Goal: Task Accomplishment & Management: Manage account settings

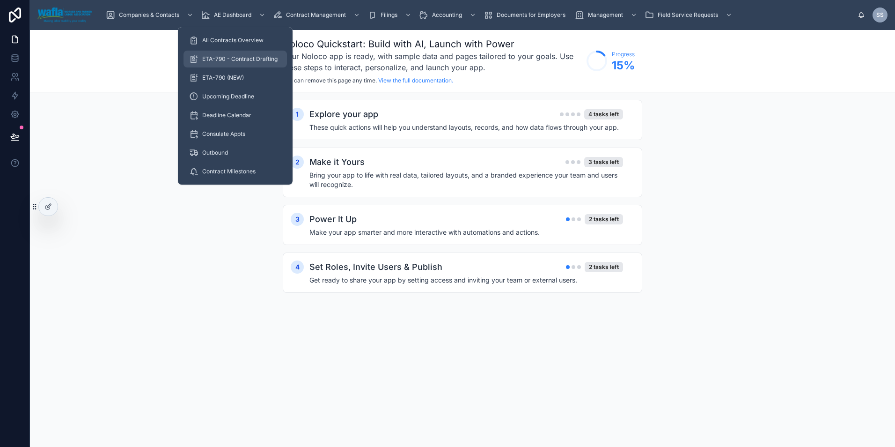
click at [221, 62] on span "ETA-790 - Contract Drafting" at bounding box center [239, 58] width 75 height 7
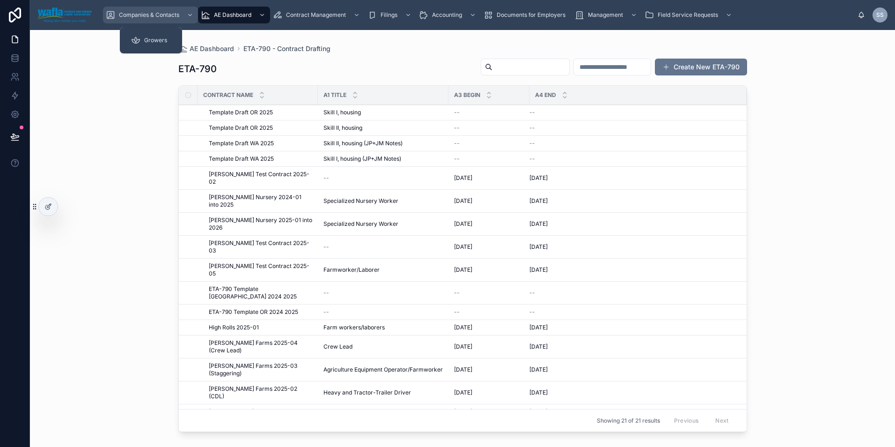
click at [162, 17] on span "Companies & Contacts" at bounding box center [149, 14] width 60 height 7
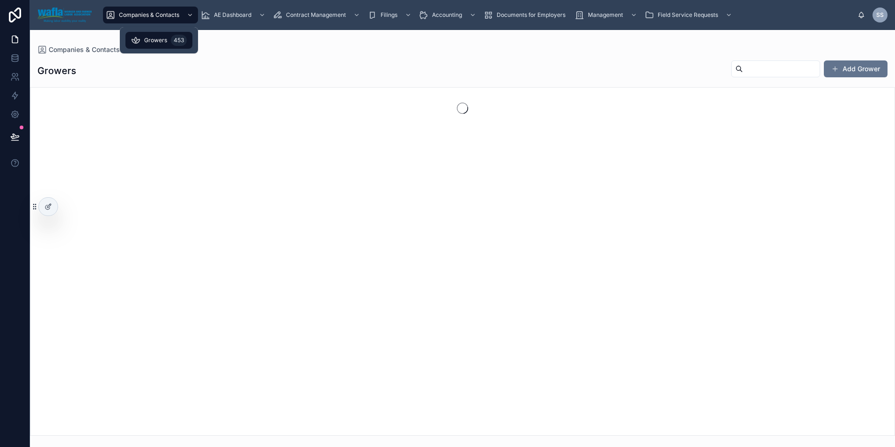
click at [157, 40] on span "Growers" at bounding box center [155, 40] width 23 height 7
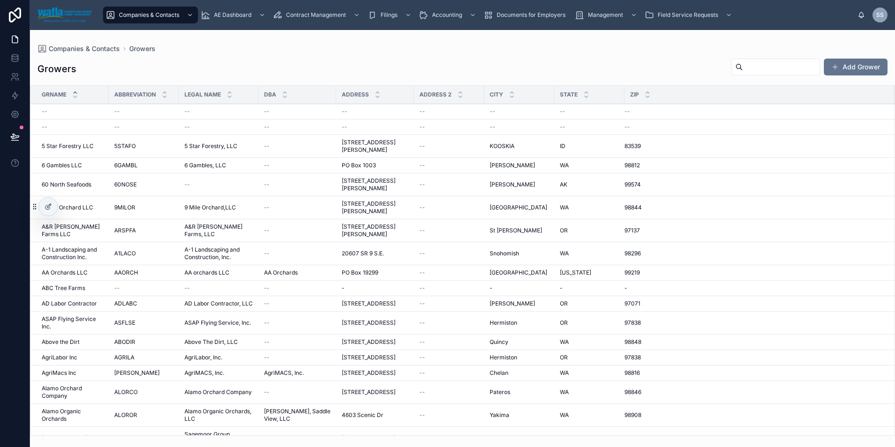
click at [743, 67] on input "text" at bounding box center [781, 66] width 77 height 13
type input "******"
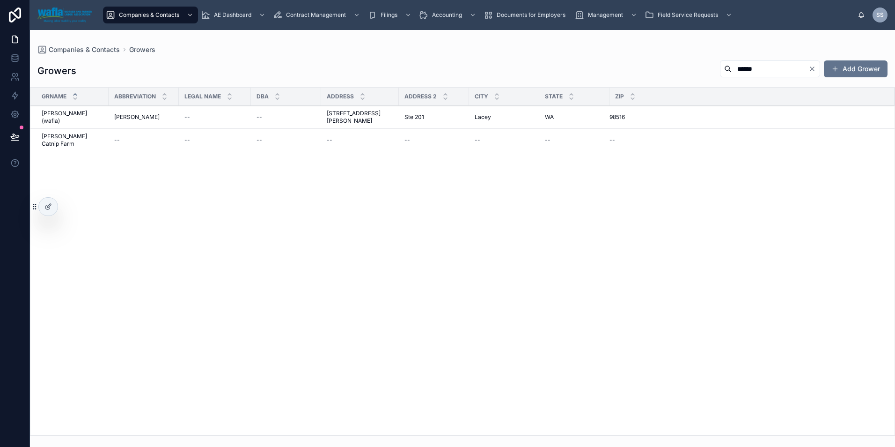
click at [58, 113] on span "[PERSON_NAME] (wafla)" at bounding box center [72, 117] width 61 height 15
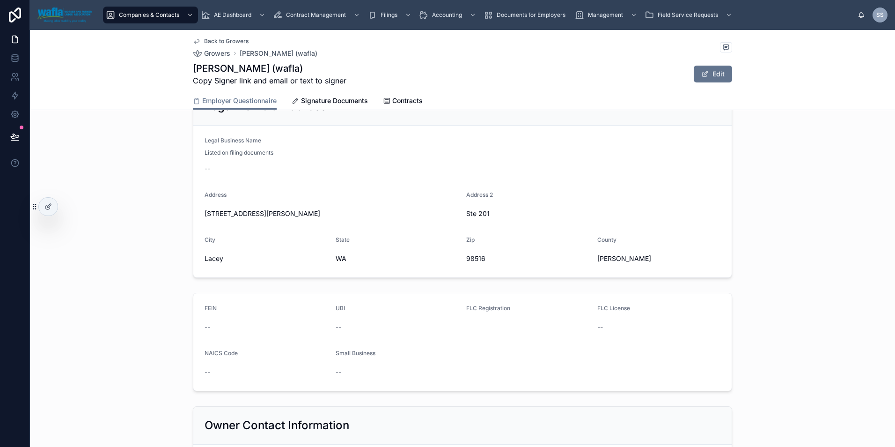
scroll to position [47, 0]
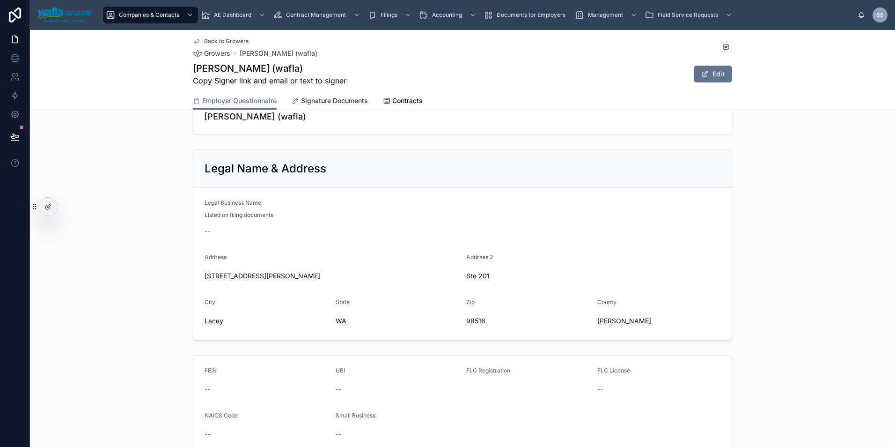
click at [340, 99] on span "Signature Documents" at bounding box center [334, 100] width 67 height 9
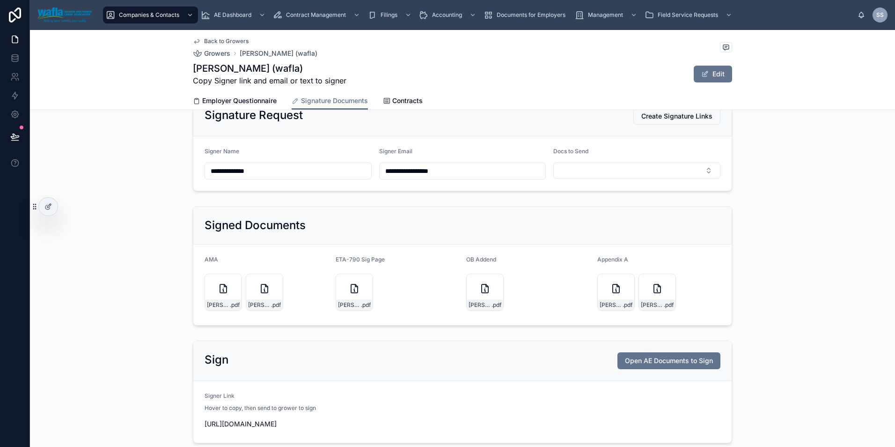
scroll to position [78, 0]
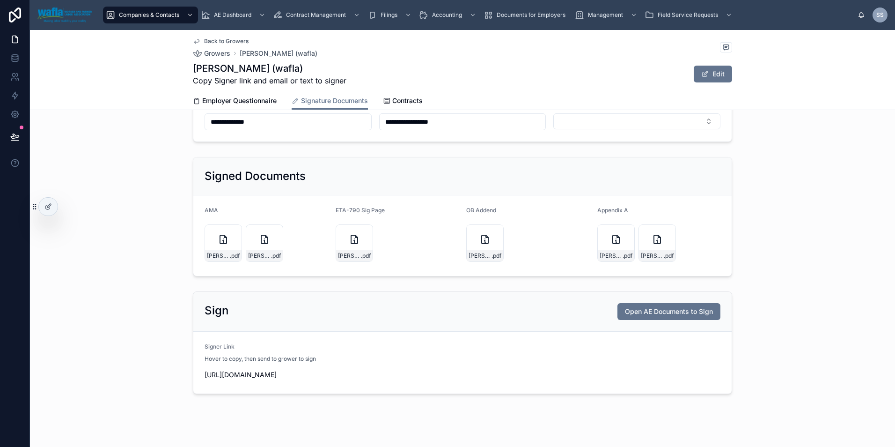
click at [404, 186] on div "Signed Documents" at bounding box center [462, 176] width 538 height 38
click at [54, 205] on div at bounding box center [48, 207] width 19 height 18
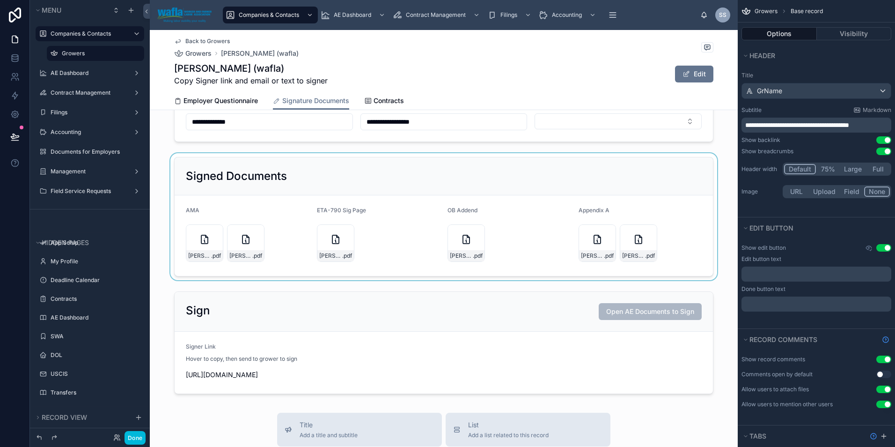
click at [537, 179] on div at bounding box center [444, 216] width 588 height 127
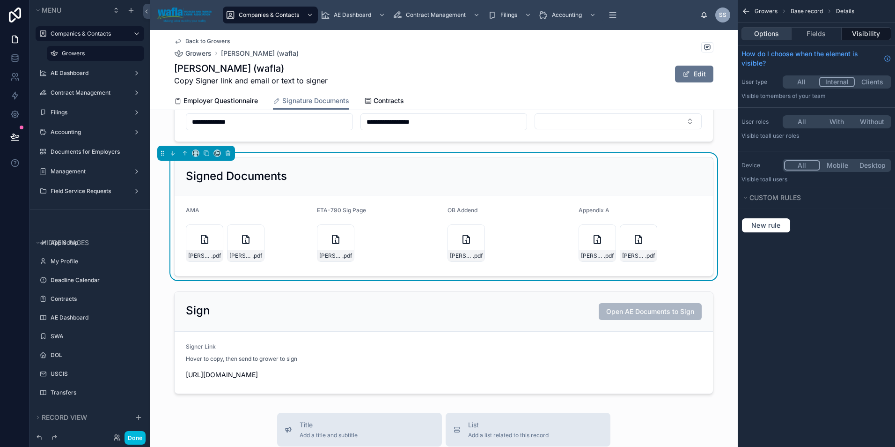
click at [768, 38] on button "Options" at bounding box center [766, 33] width 50 height 13
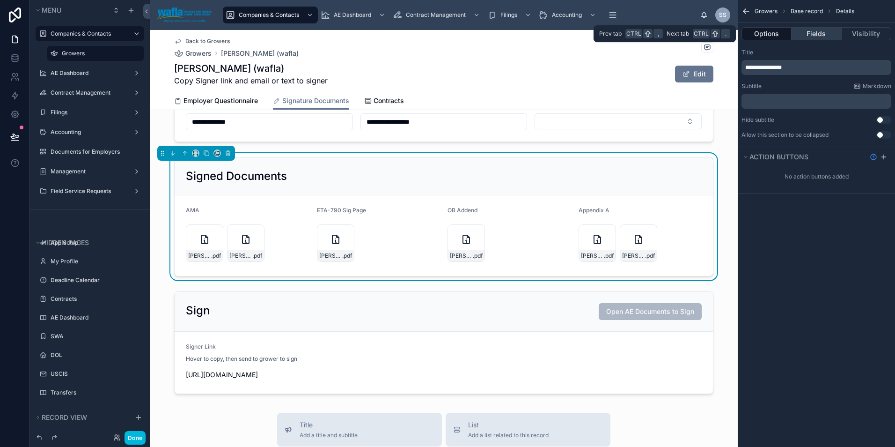
click at [805, 31] on button "Fields" at bounding box center [817, 33] width 50 height 13
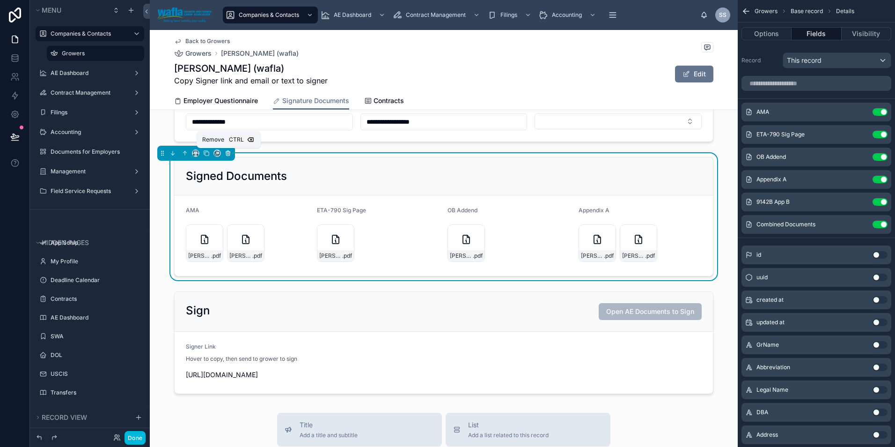
click at [230, 155] on icon at bounding box center [228, 153] width 7 height 7
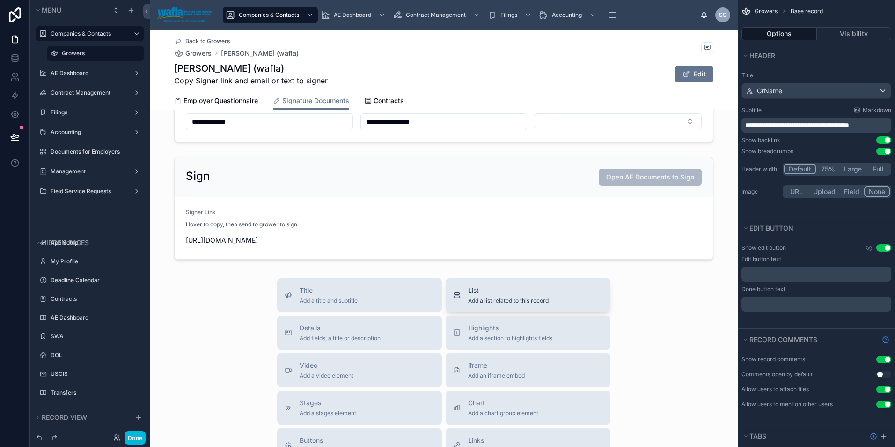
click at [458, 304] on div "List Add a list related to this record" at bounding box center [528, 295] width 150 height 19
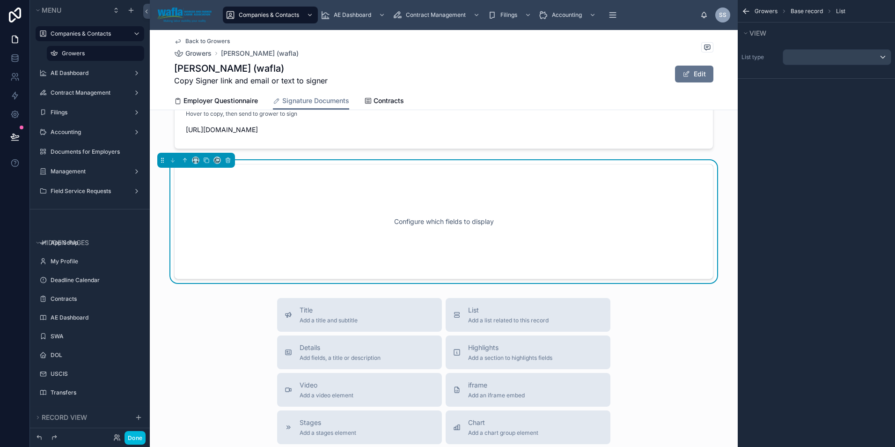
scroll to position [191, 0]
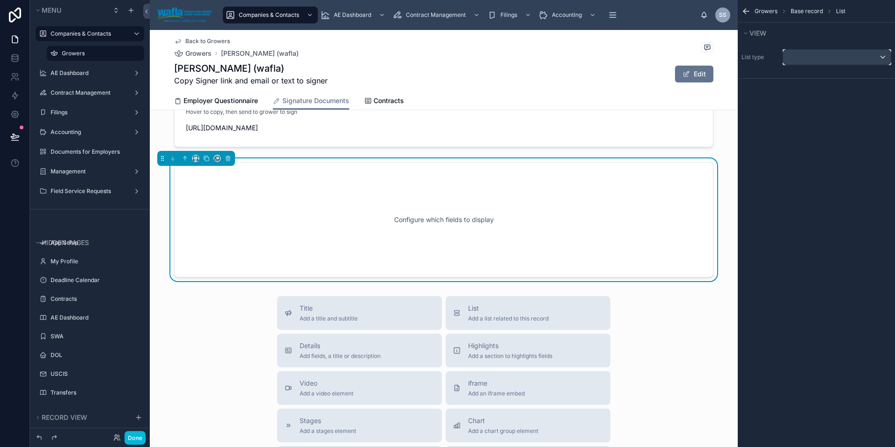
click at [839, 58] on div "scrollable content" at bounding box center [837, 57] width 108 height 15
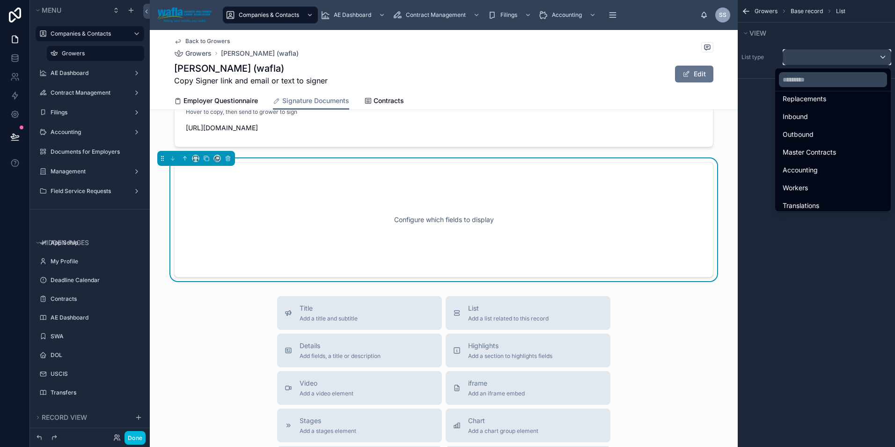
scroll to position [219, 0]
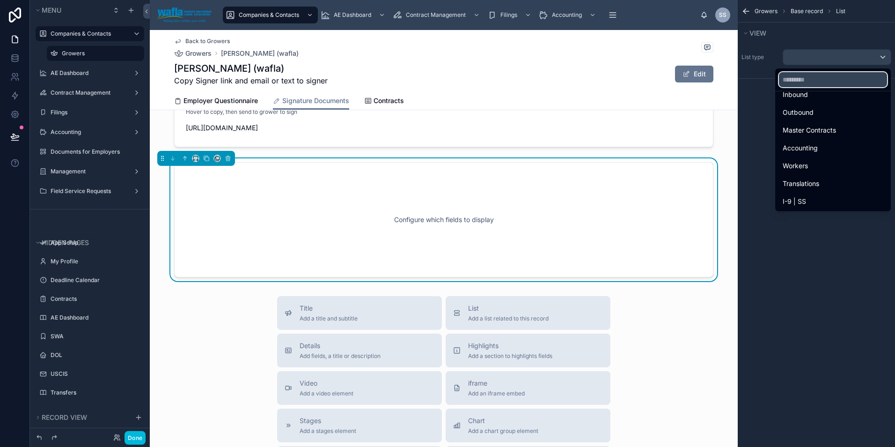
click at [826, 81] on input "text" at bounding box center [833, 79] width 108 height 15
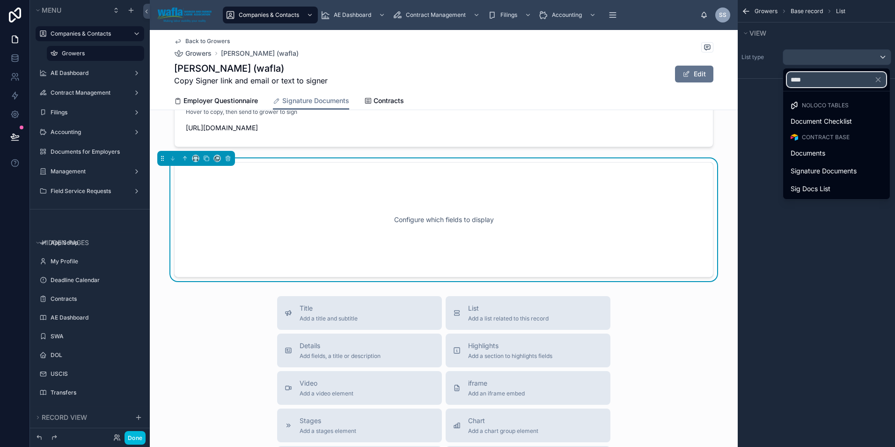
scroll to position [0, 0]
type input "*******"
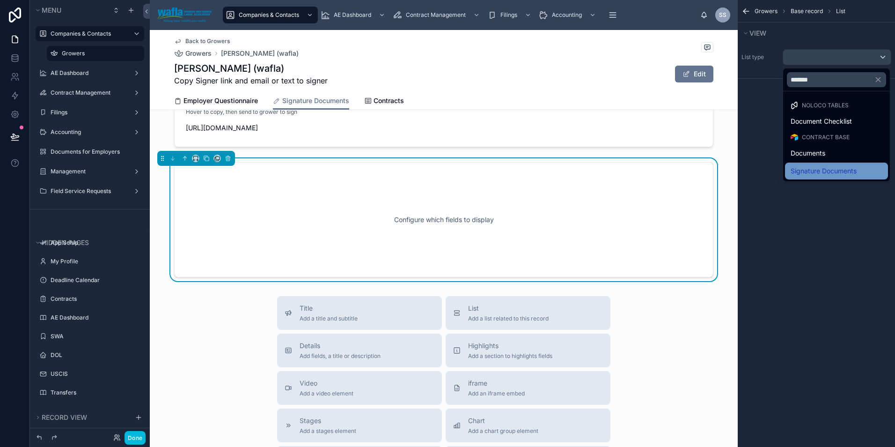
click at [829, 171] on span "Signature Documents" at bounding box center [824, 170] width 66 height 11
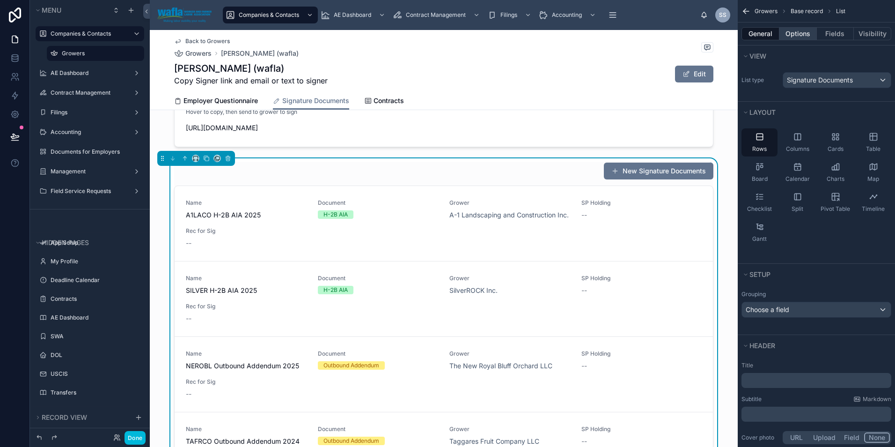
click at [798, 35] on button "Options" at bounding box center [797, 33] width 37 height 13
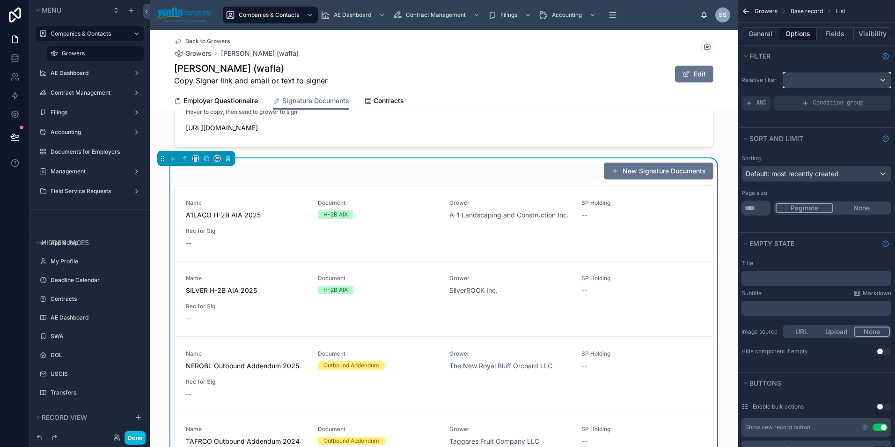
click at [806, 81] on div "scrollable content" at bounding box center [837, 80] width 108 height 15
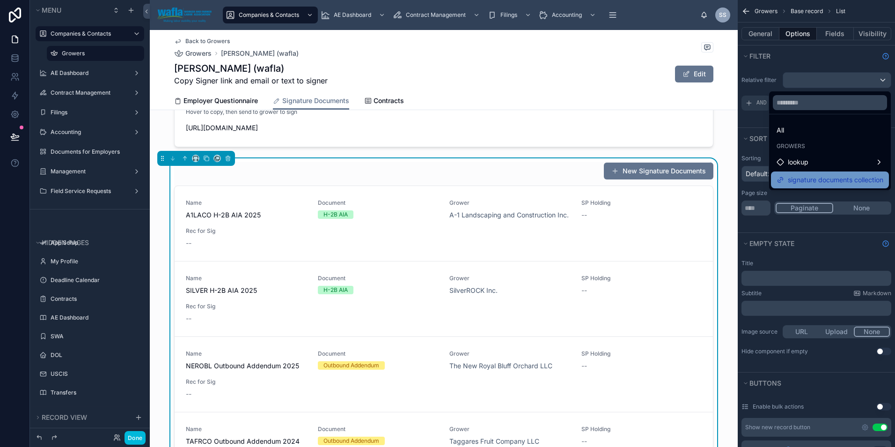
click at [806, 180] on span "signature documents collection" at bounding box center [835, 179] width 95 height 11
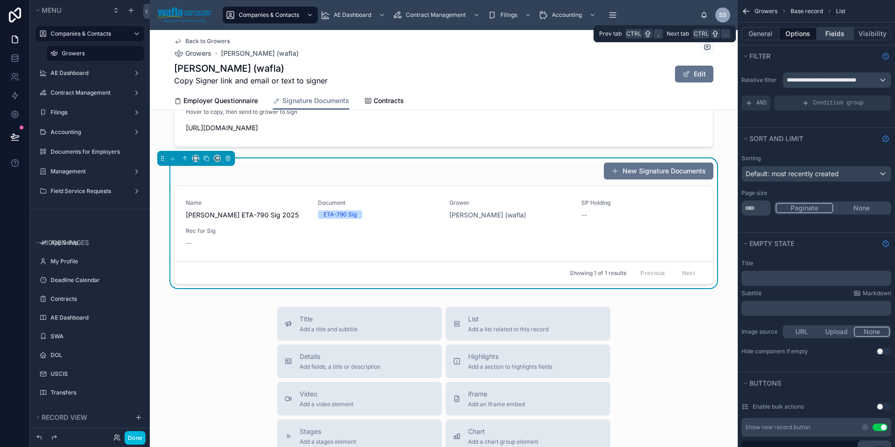
click at [834, 39] on button "Fields" at bounding box center [835, 33] width 37 height 13
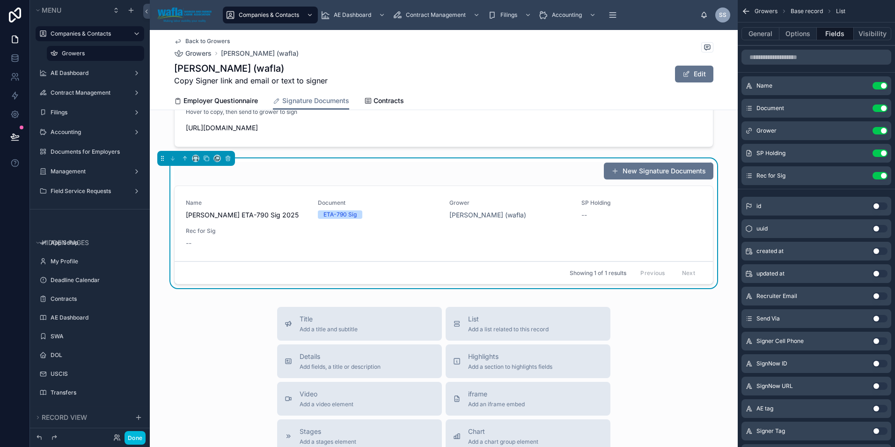
click at [881, 84] on button "Use setting" at bounding box center [880, 85] width 15 height 7
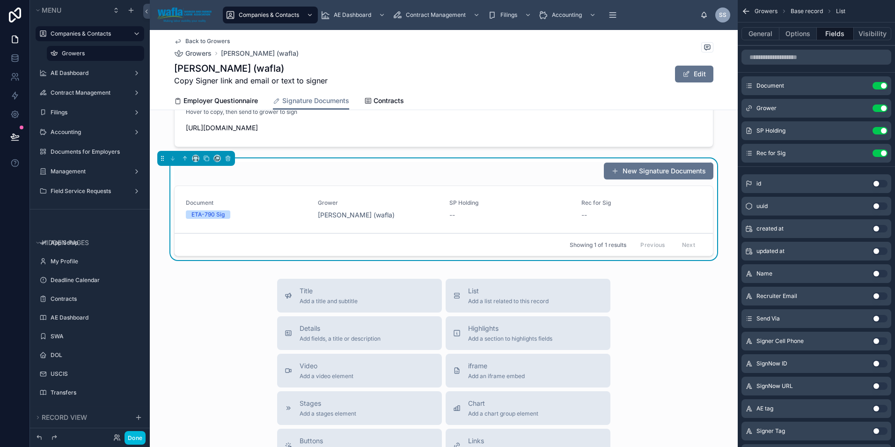
click at [881, 108] on button "Use setting" at bounding box center [880, 107] width 15 height 7
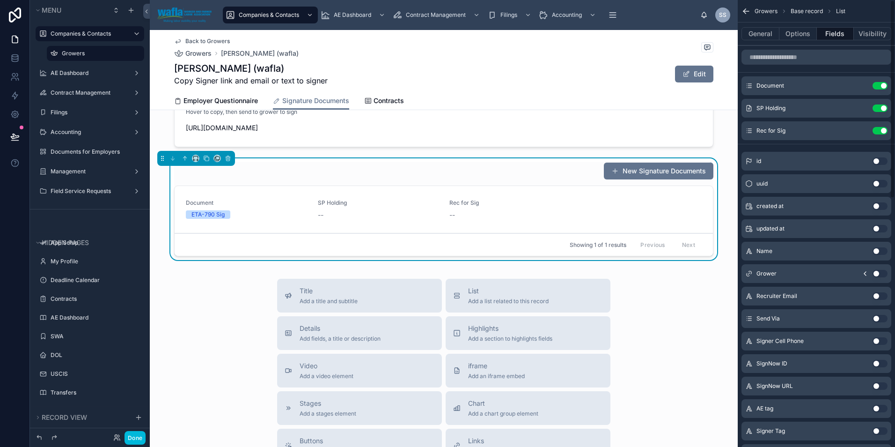
click at [881, 108] on button "Use setting" at bounding box center [880, 107] width 15 height 7
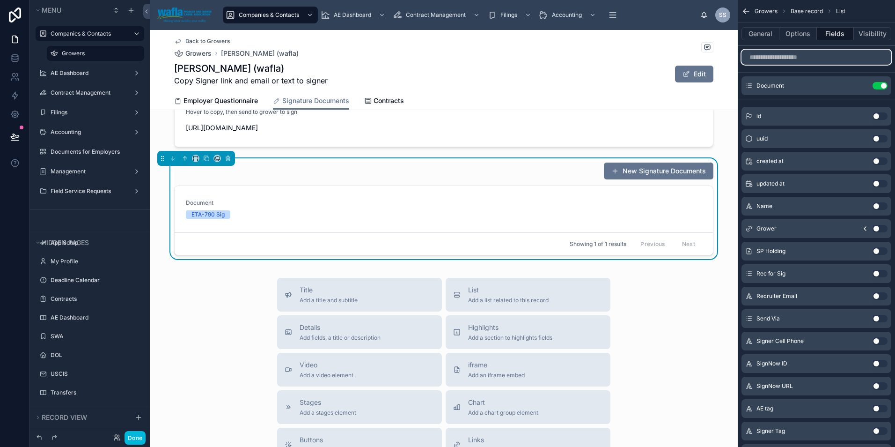
click at [779, 61] on input "scrollable content" at bounding box center [816, 57] width 150 height 15
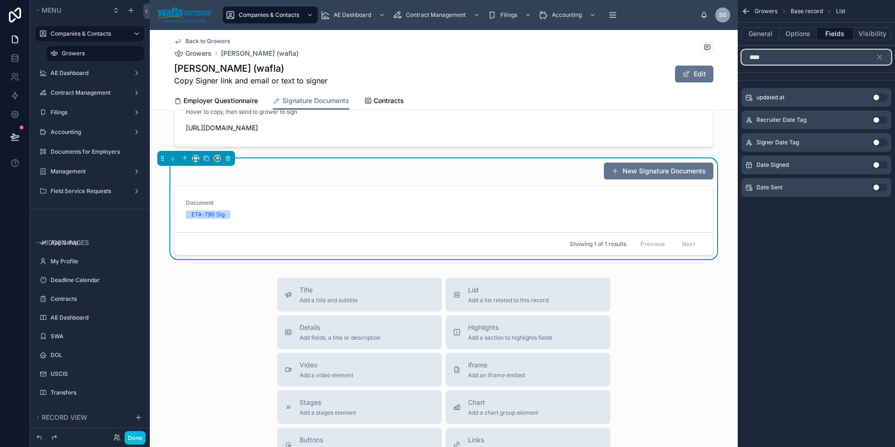
type input "****"
click at [880, 167] on button "Use setting" at bounding box center [880, 164] width 15 height 7
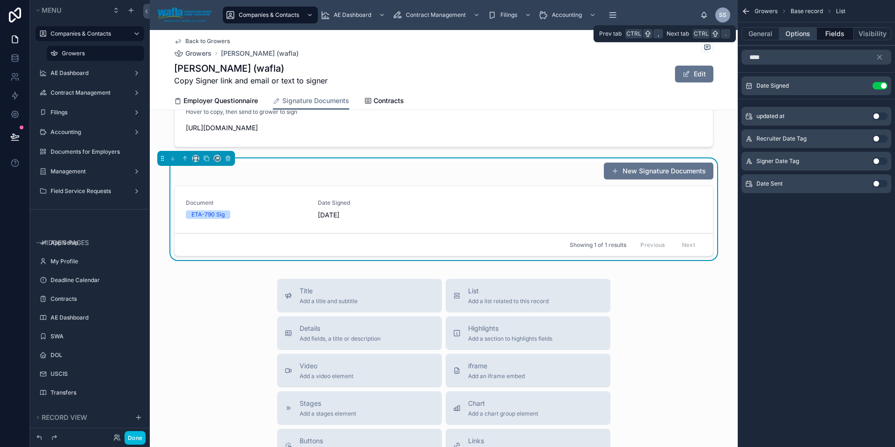
click at [805, 36] on button "Options" at bounding box center [797, 33] width 37 height 13
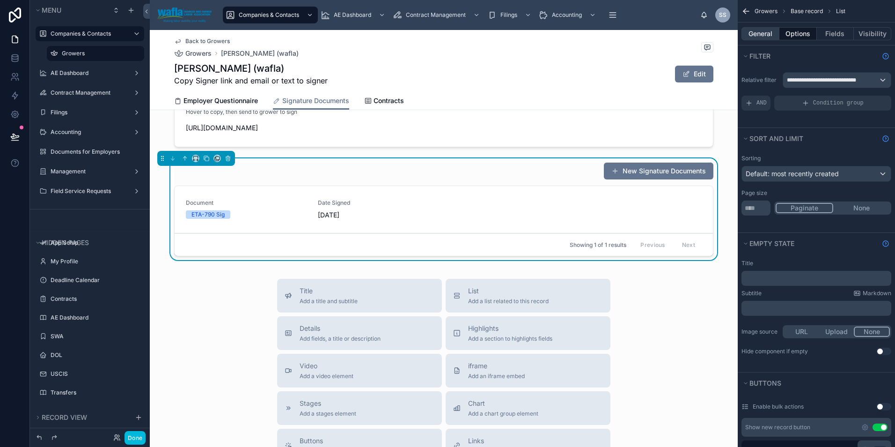
click at [756, 34] on button "General" at bounding box center [760, 33] width 38 height 13
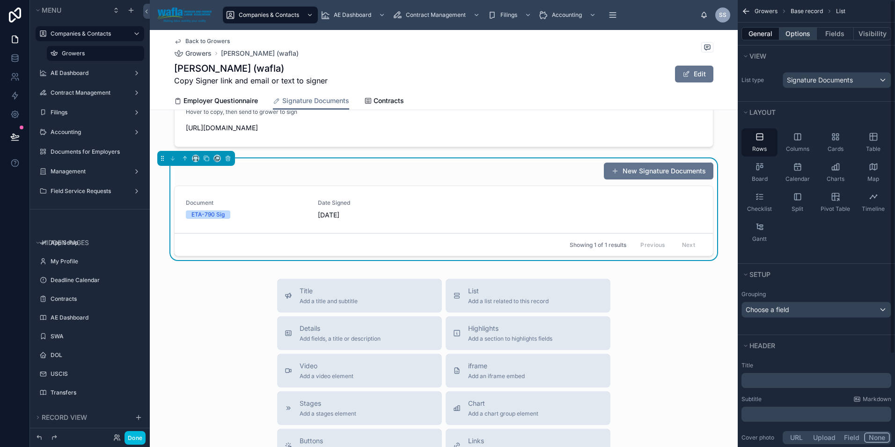
click at [789, 37] on button "Options" at bounding box center [797, 33] width 37 height 13
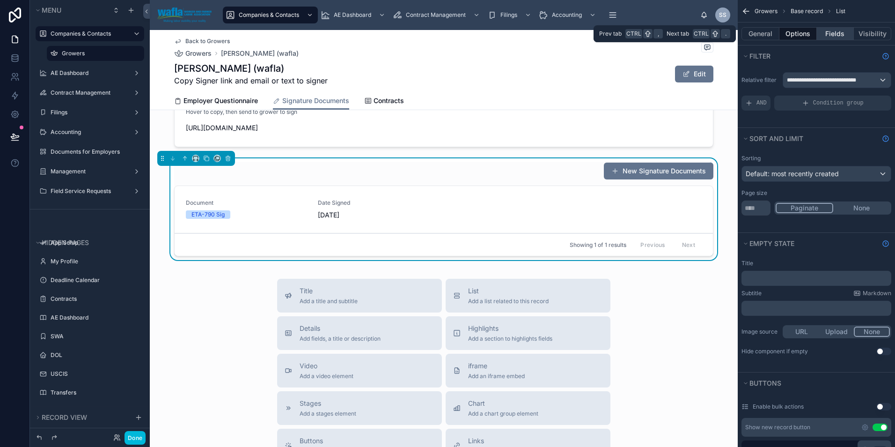
click at [835, 38] on button "Fields" at bounding box center [835, 33] width 37 height 13
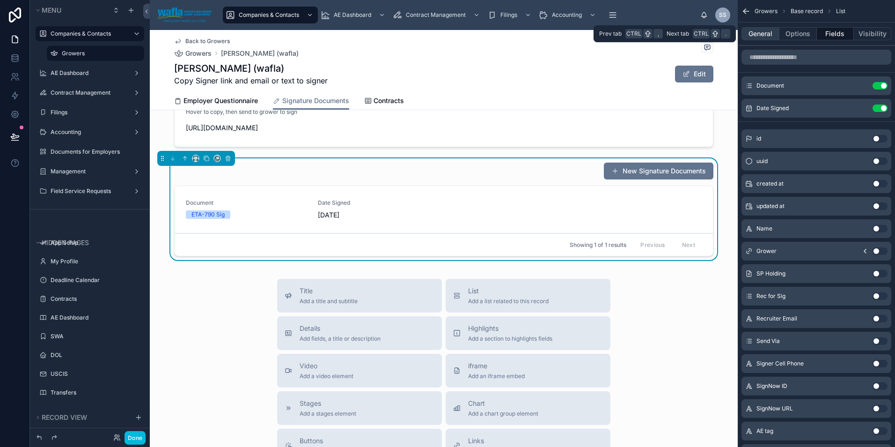
click at [767, 37] on button "General" at bounding box center [760, 33] width 38 height 13
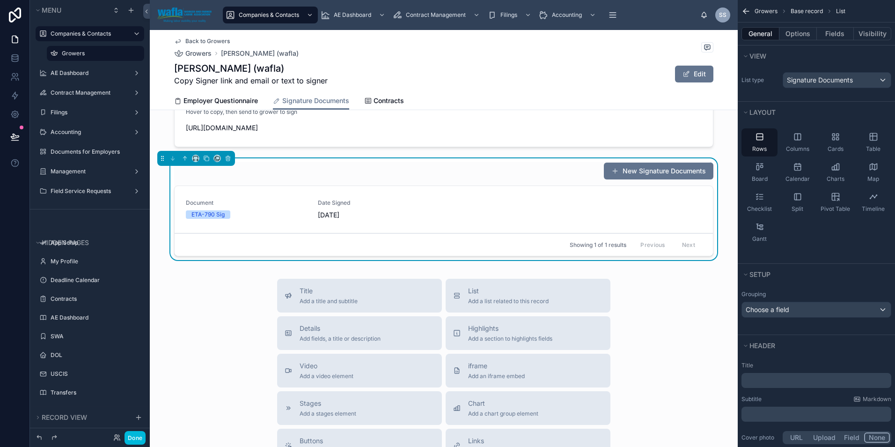
click at [228, 321] on div "Title Add a title and subtitle List Add a list related to this record Details A…" at bounding box center [444, 445] width 588 height 333
click at [870, 139] on icon "scrollable content" at bounding box center [873, 136] width 9 height 9
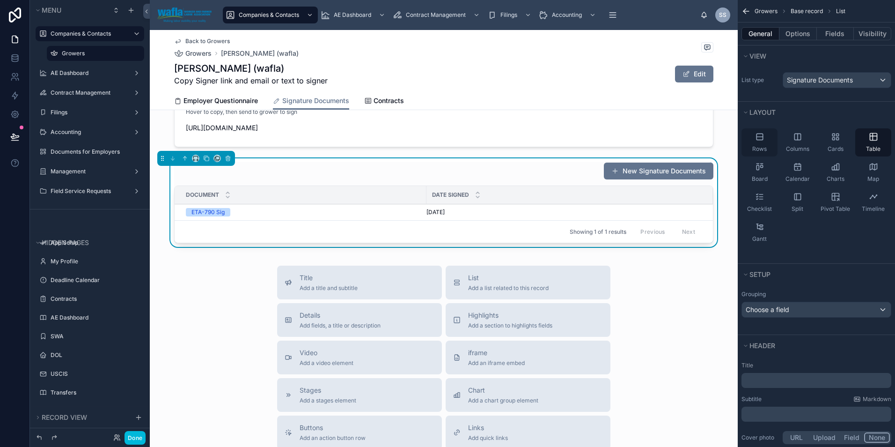
click at [760, 141] on icon "scrollable content" at bounding box center [759, 136] width 9 height 9
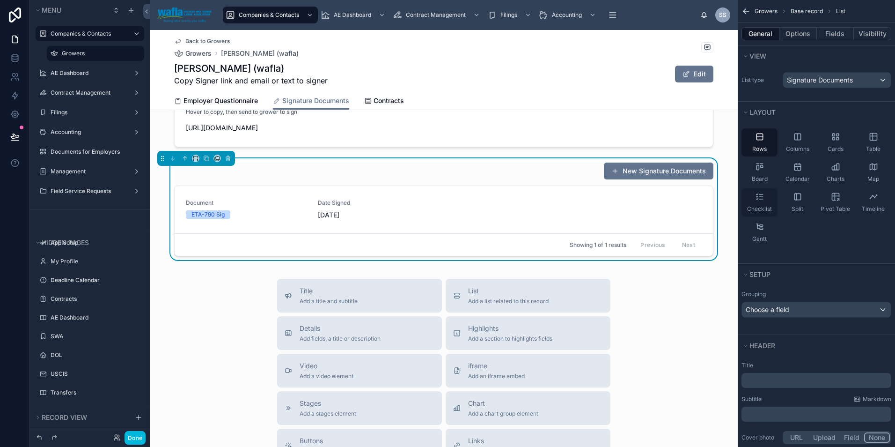
click at [760, 199] on icon "scrollable content" at bounding box center [759, 196] width 9 height 9
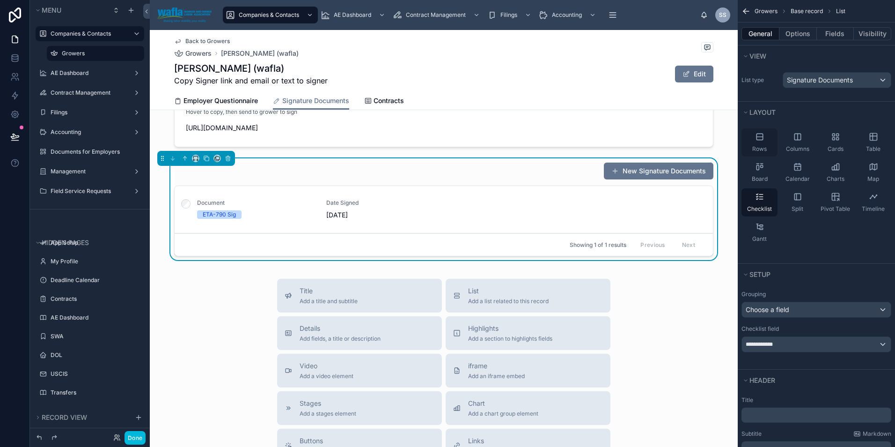
click at [756, 133] on icon "scrollable content" at bounding box center [759, 136] width 9 height 9
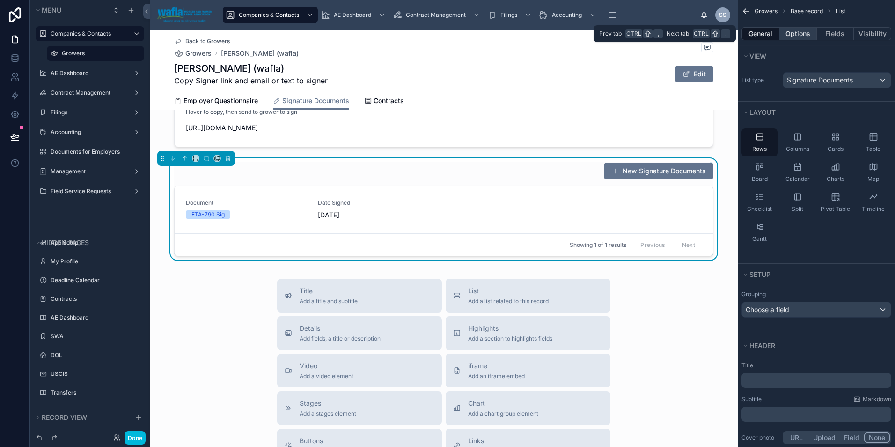
click at [800, 31] on button "Options" at bounding box center [797, 33] width 37 height 13
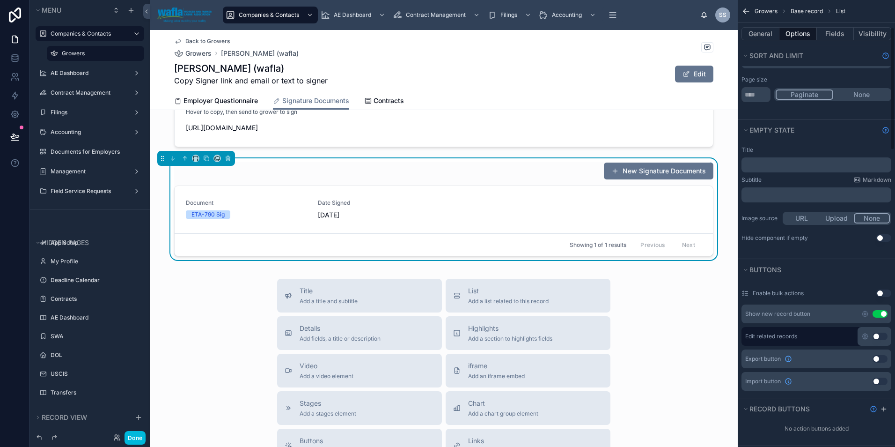
scroll to position [125, 0]
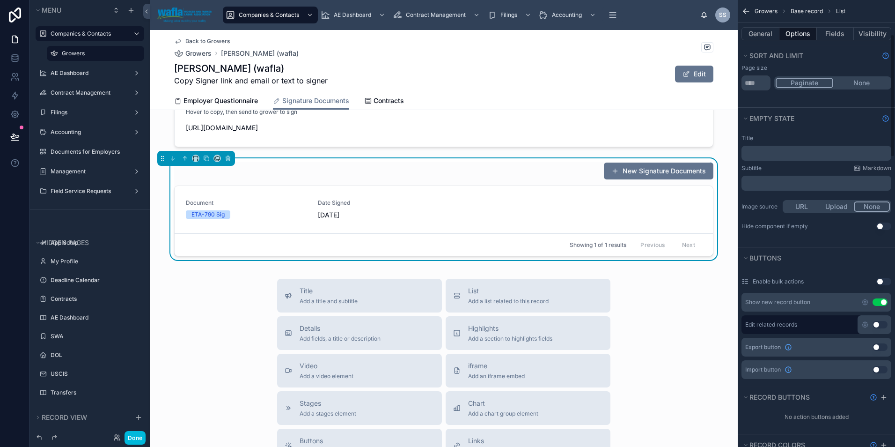
click at [881, 304] on button "Use setting" at bounding box center [880, 301] width 15 height 7
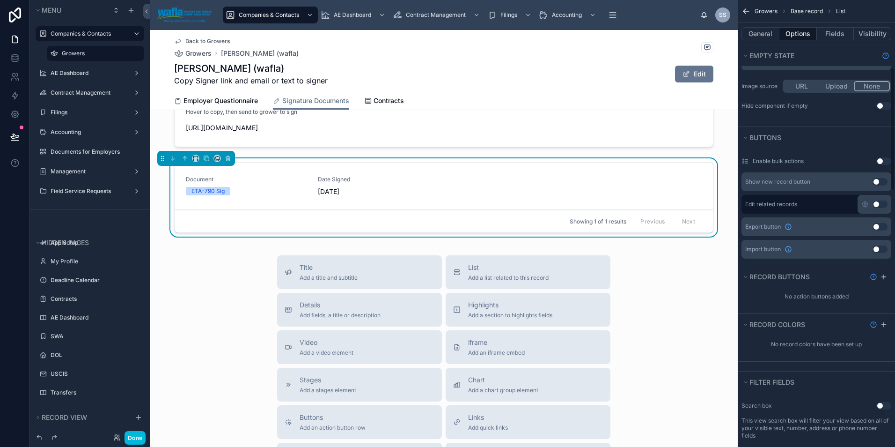
scroll to position [249, 0]
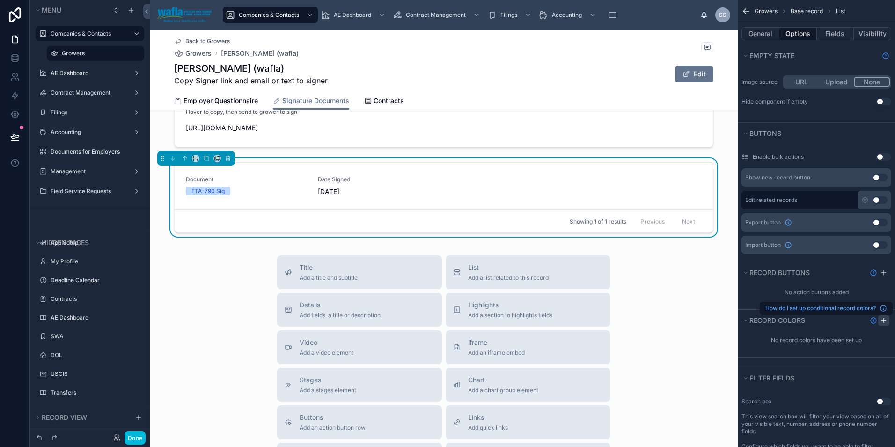
click at [883, 319] on icon "scrollable content" at bounding box center [883, 319] width 7 height 7
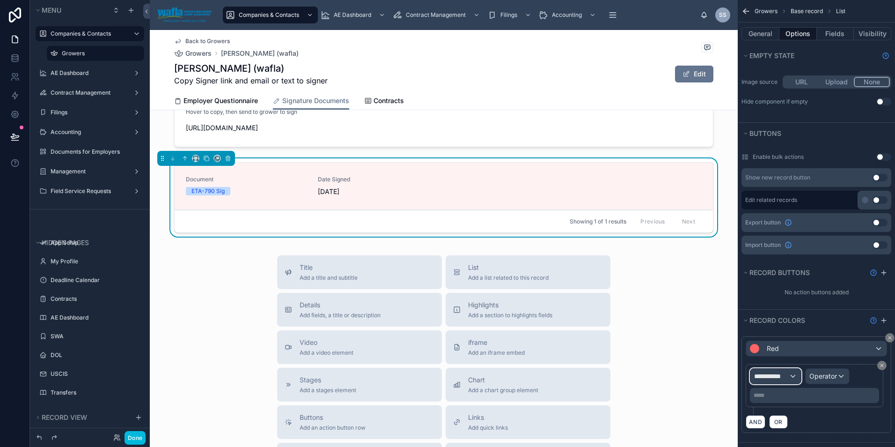
click at [762, 379] on span "**********" at bounding box center [771, 375] width 35 height 9
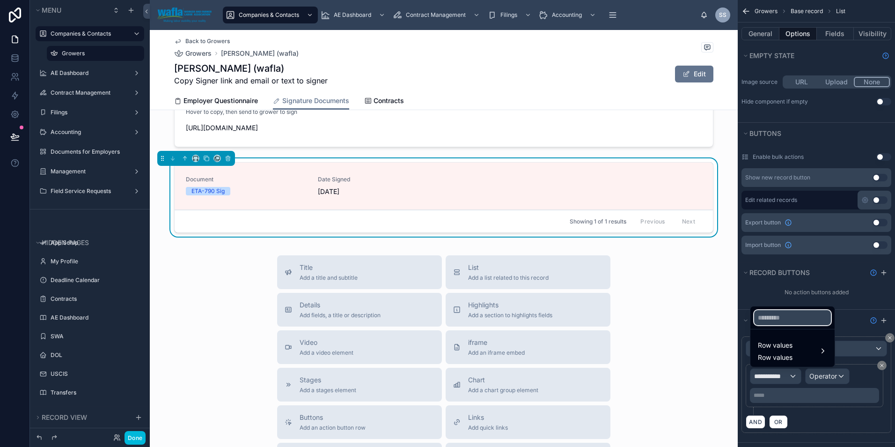
click at [785, 318] on input "text" at bounding box center [792, 317] width 77 height 15
click at [784, 353] on span "Row values" at bounding box center [775, 356] width 35 height 9
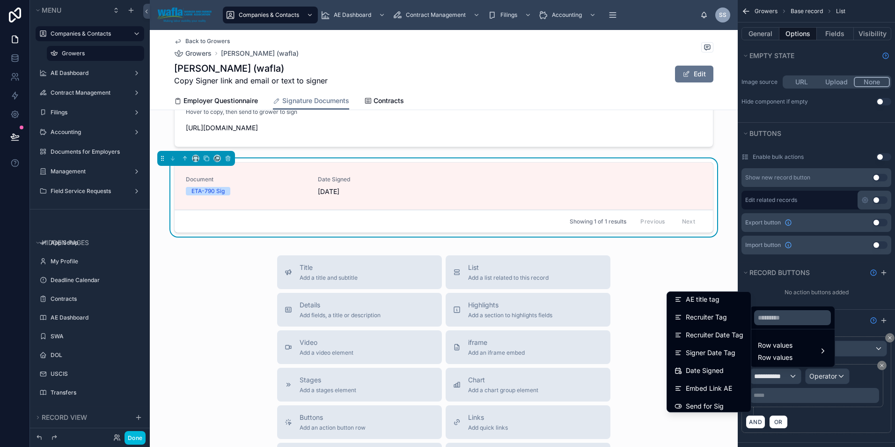
scroll to position [365, 0]
click at [714, 357] on div "Date Signed" at bounding box center [709, 364] width 80 height 17
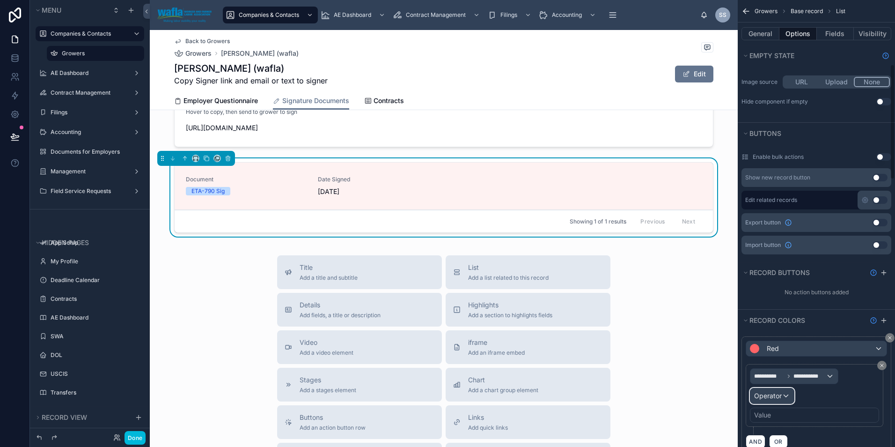
click at [781, 396] on span "Operator" at bounding box center [768, 395] width 28 height 8
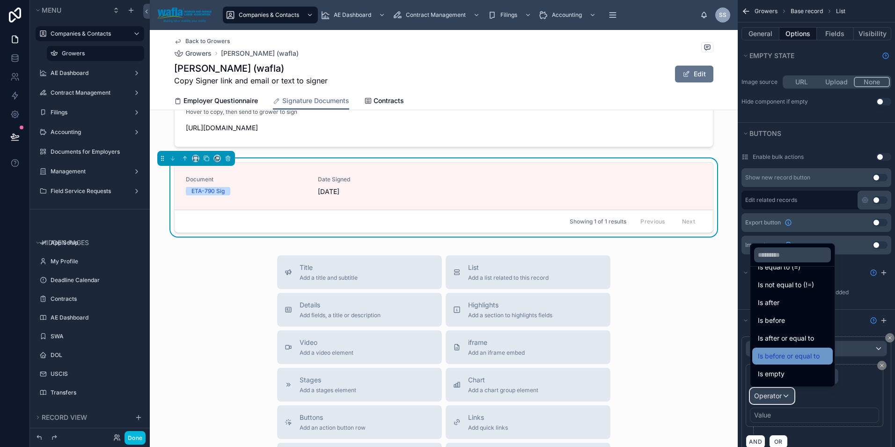
scroll to position [31, 0]
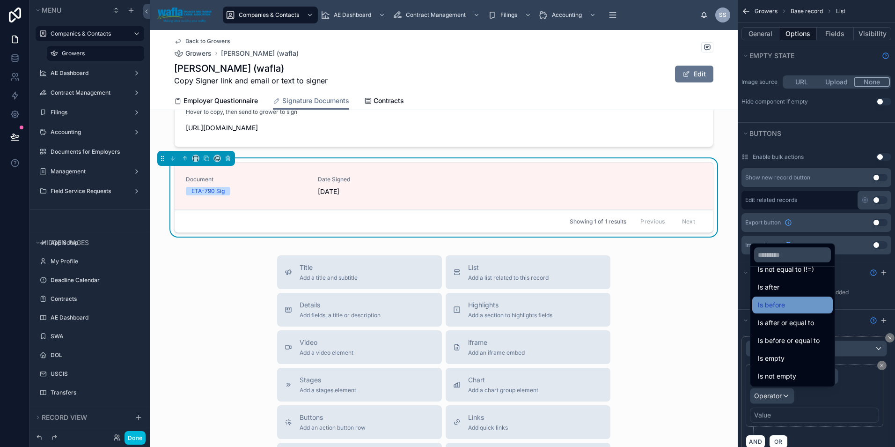
click at [772, 303] on span "Is before" at bounding box center [771, 304] width 27 height 11
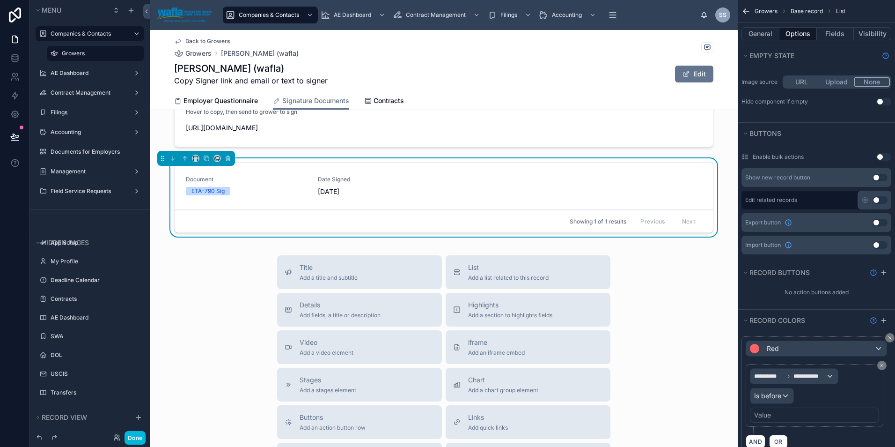
click at [764, 415] on div "Value" at bounding box center [762, 414] width 17 height 9
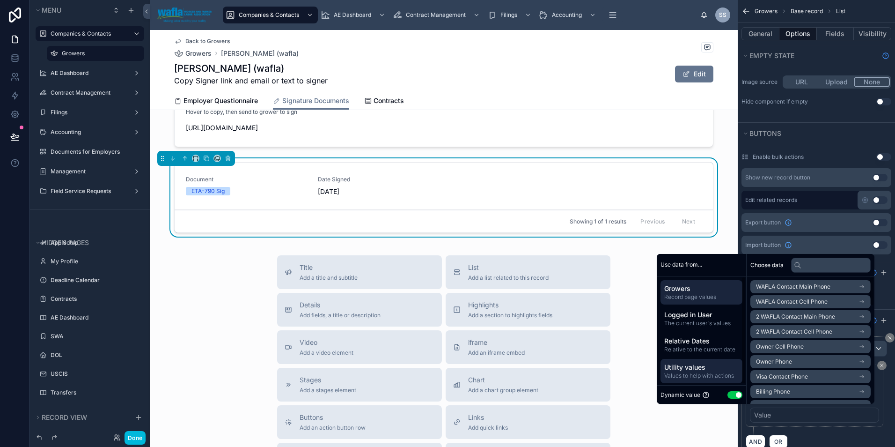
click at [691, 369] on span "Utility values" at bounding box center [701, 366] width 74 height 9
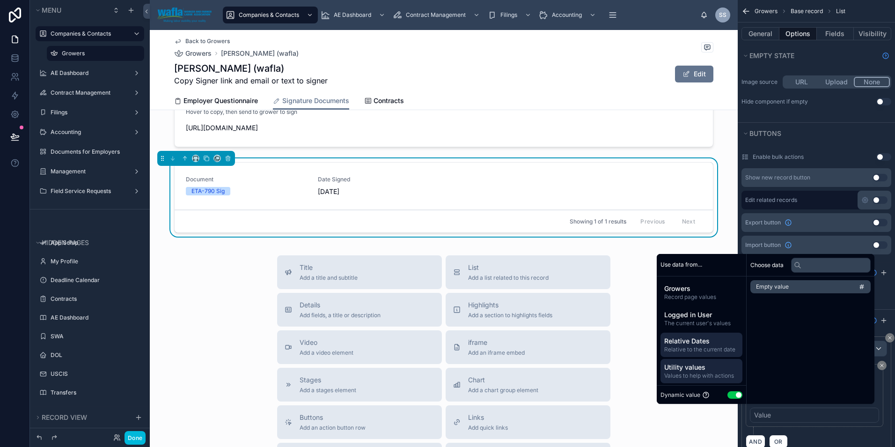
click at [695, 349] on span "Relative to the current date" at bounding box center [701, 348] width 74 height 7
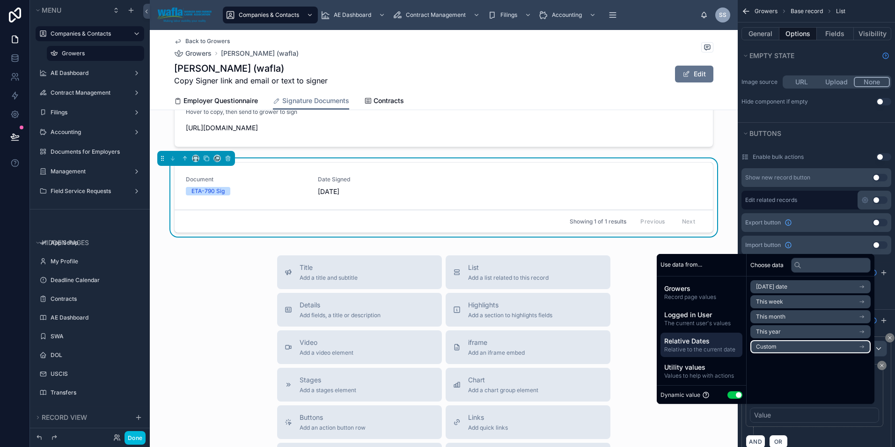
click at [765, 347] on span "Custom" at bounding box center [766, 346] width 21 height 7
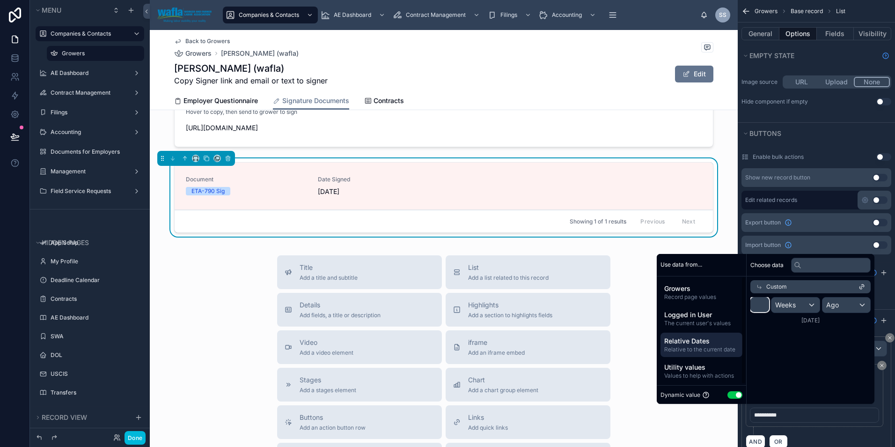
drag, startPoint x: 758, startPoint y: 305, endPoint x: 740, endPoint y: 307, distance: 18.8
click at [740, 307] on div "Use data from... Growers Record page values Logged in User The current user's v…" at bounding box center [766, 329] width 218 height 150
type input "*"
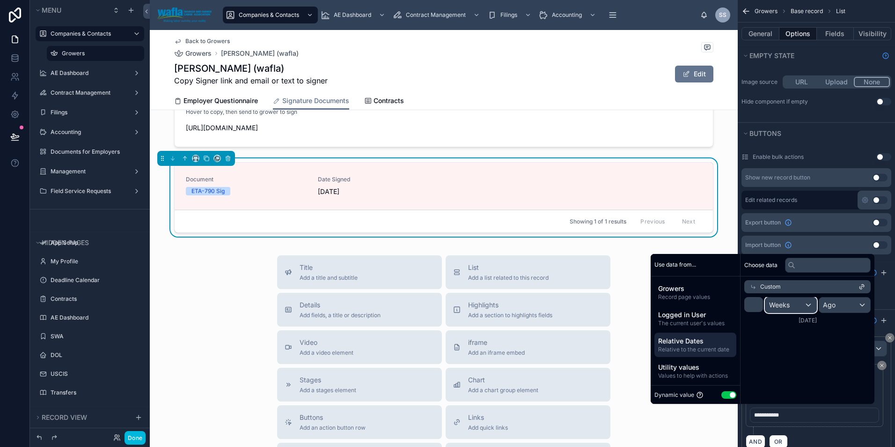
click at [776, 308] on span "Weeks" at bounding box center [779, 304] width 21 height 9
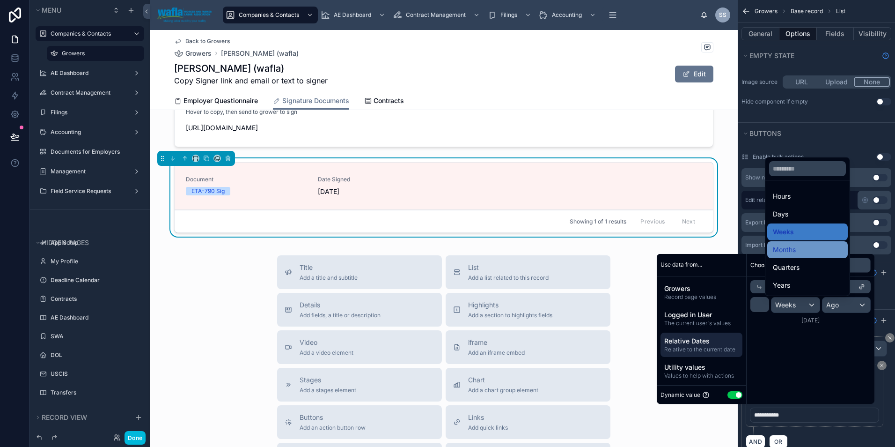
click at [796, 249] on div "Months" at bounding box center [807, 249] width 69 height 11
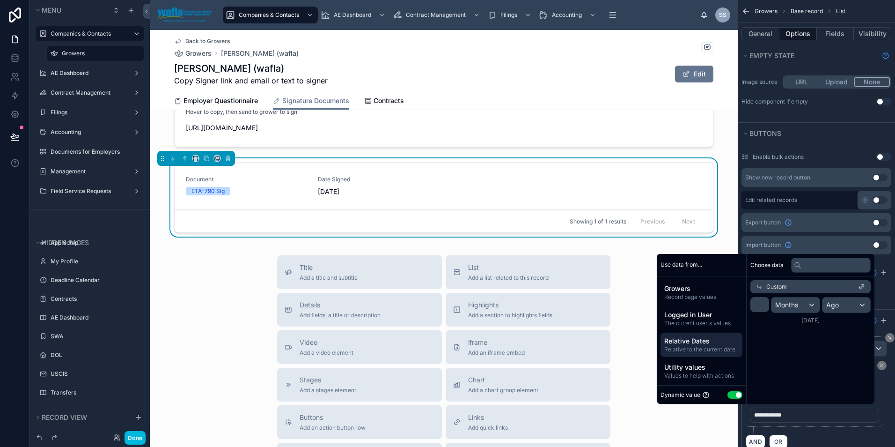
click at [795, 387] on div "Choose data Custom * Months Ago [DATE]" at bounding box center [811, 329] width 128 height 150
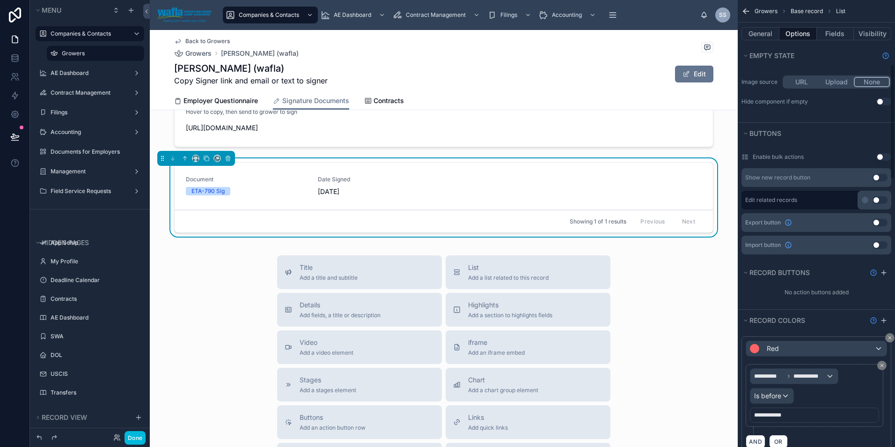
click at [806, 439] on div "AND OR" at bounding box center [816, 441] width 141 height 14
click at [576, 196] on div "Document ETA-790 Sig Date Signed [DATE]" at bounding box center [444, 186] width 516 height 21
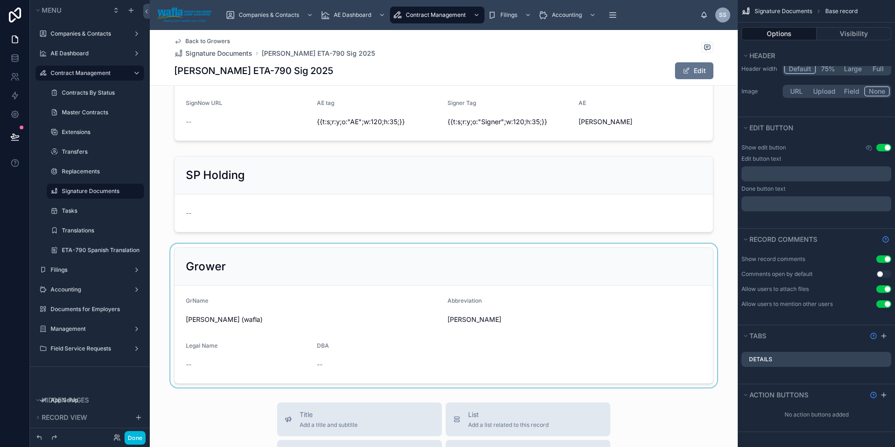
scroll to position [311, 0]
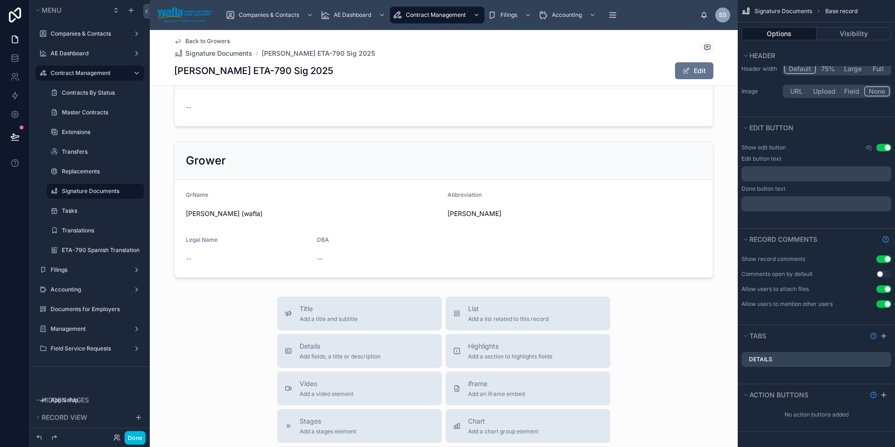
click at [213, 38] on span "Back to Growers" at bounding box center [207, 40] width 44 height 7
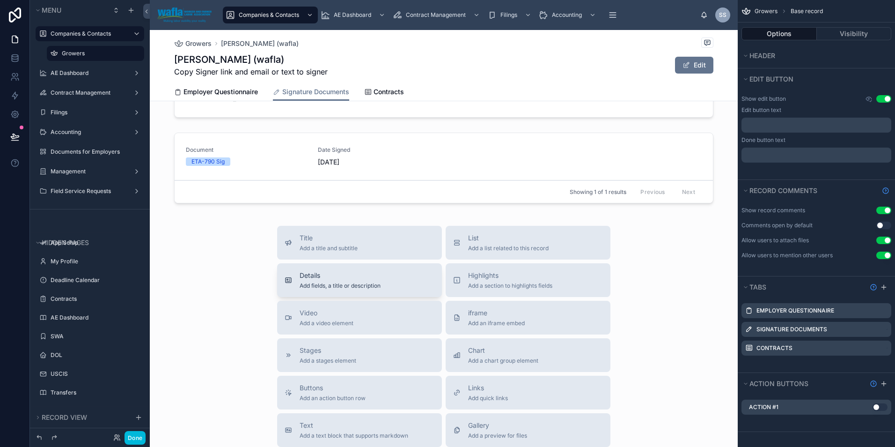
scroll to position [139, 0]
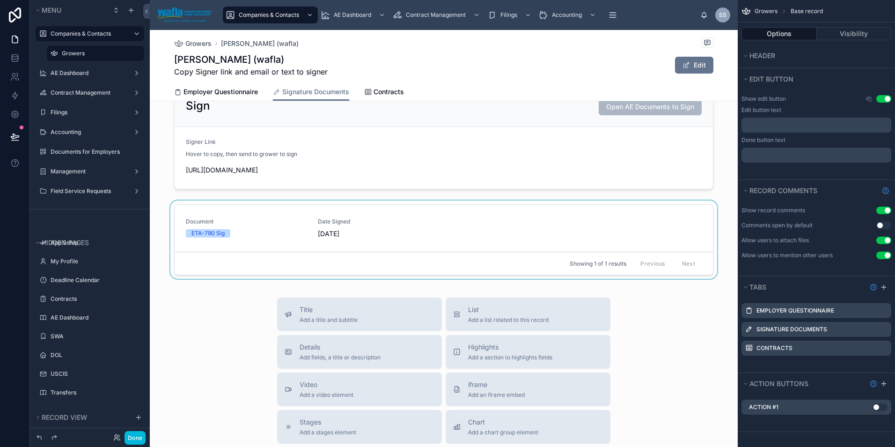
click at [293, 244] on div at bounding box center [444, 241] width 588 height 82
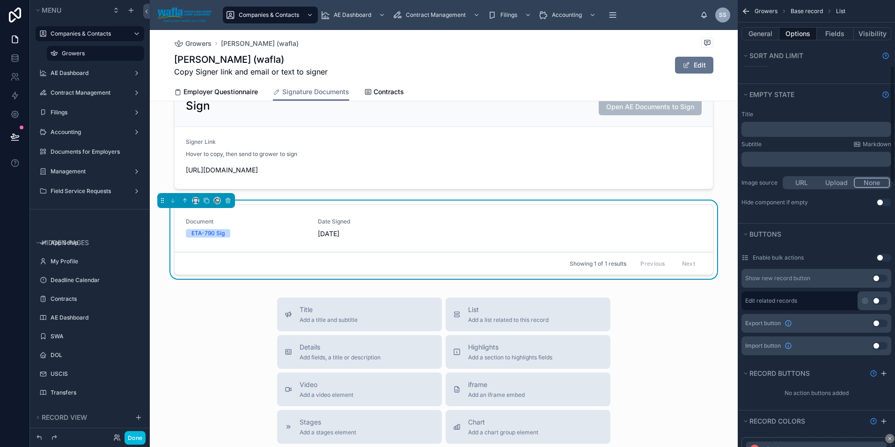
scroll to position [249, 0]
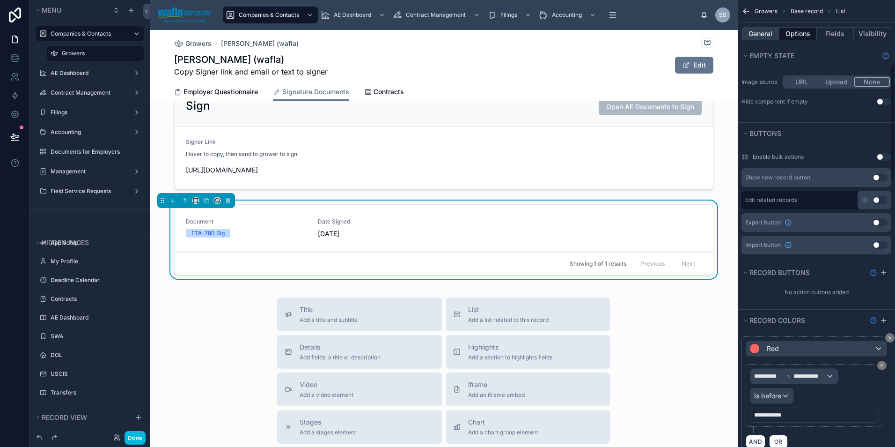
click at [765, 37] on button "General" at bounding box center [760, 33] width 38 height 13
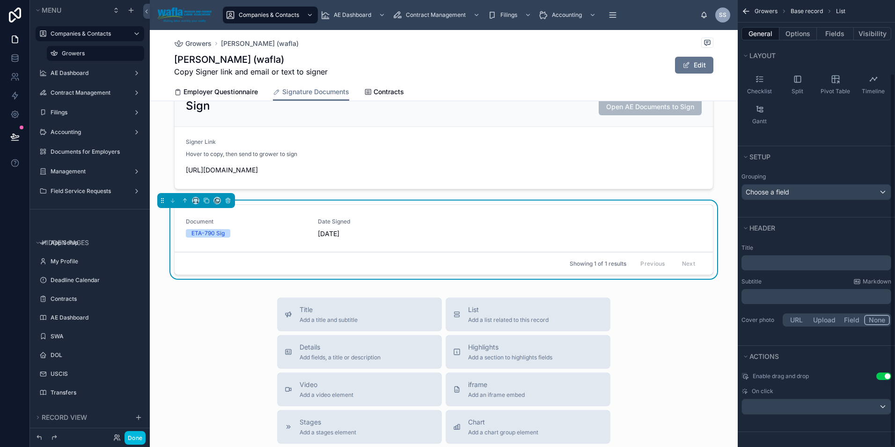
scroll to position [117, 0]
click at [769, 263] on p "﻿" at bounding box center [817, 262] width 144 height 9
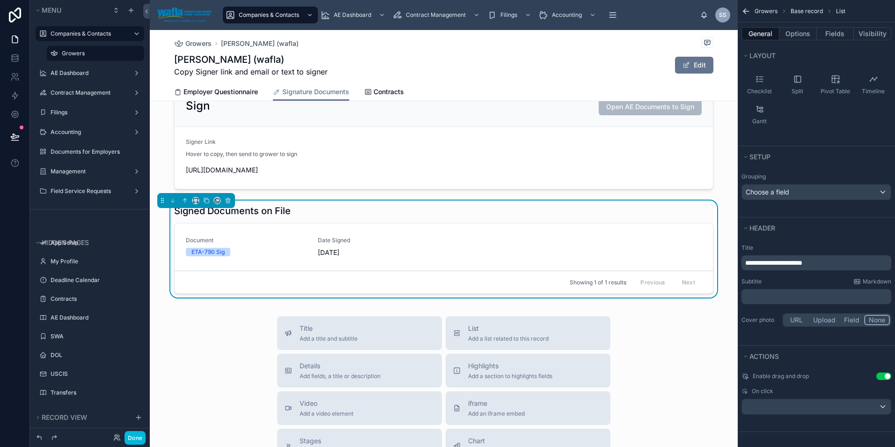
click at [761, 299] on p "﻿" at bounding box center [817, 296] width 144 height 9
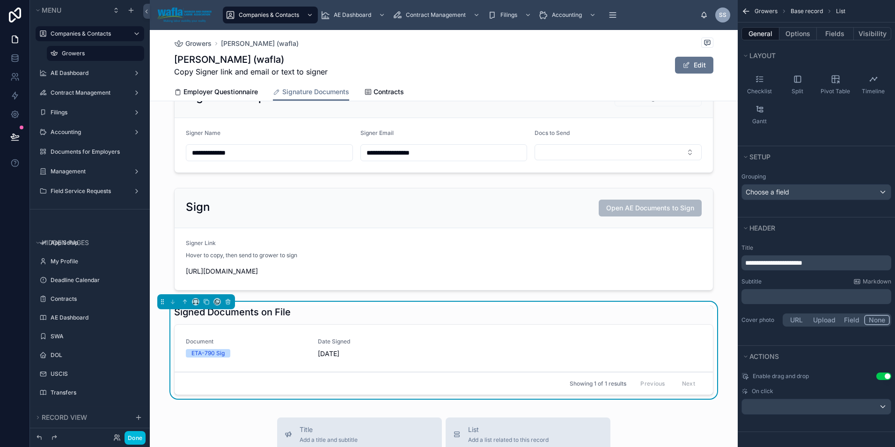
scroll to position [30, 0]
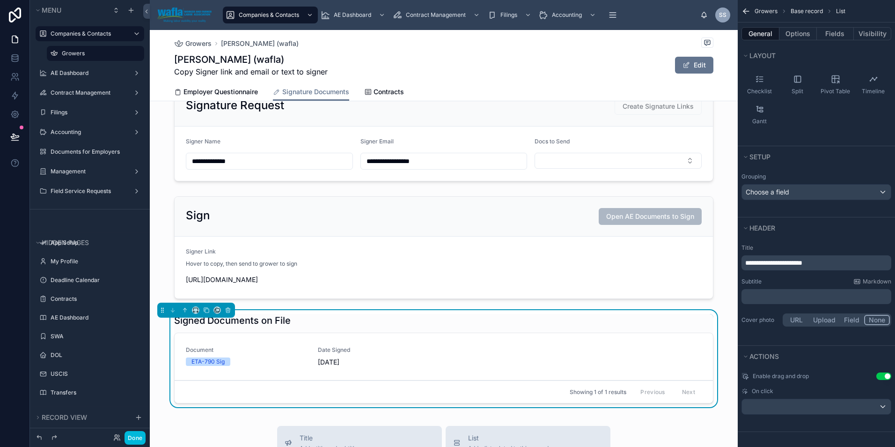
click at [519, 367] on div "Document ETA-790 Sig Date Signed [DATE]" at bounding box center [444, 356] width 516 height 21
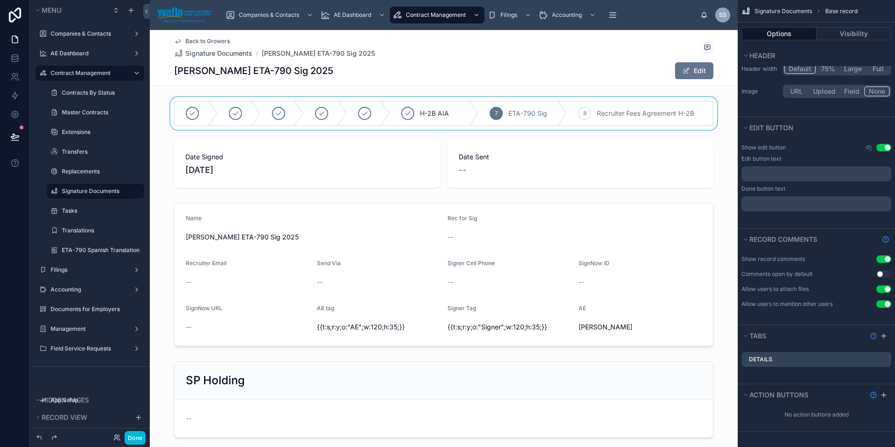
click at [612, 110] on div at bounding box center [444, 113] width 588 height 33
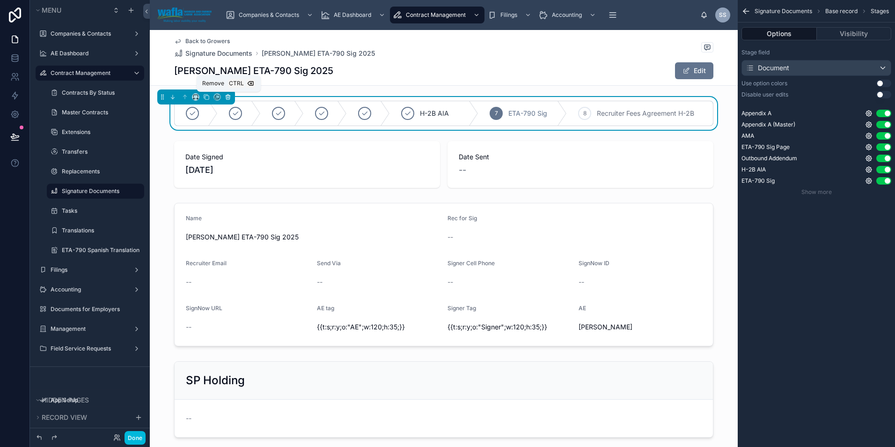
click at [228, 95] on icon at bounding box center [228, 97] width 7 height 7
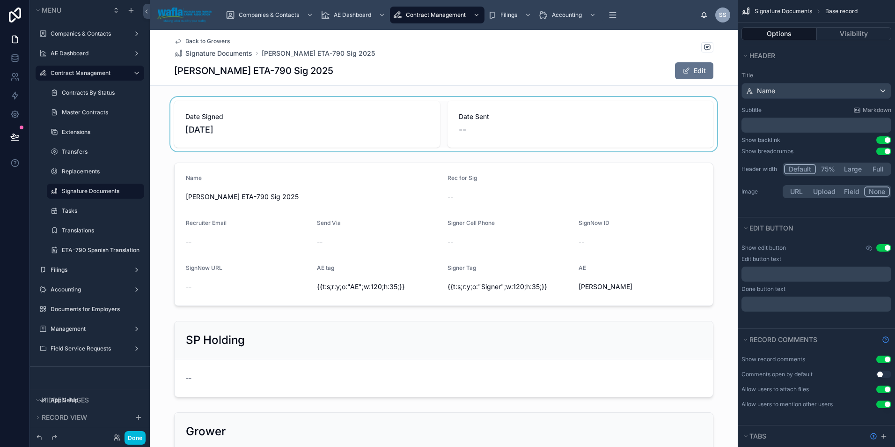
drag, startPoint x: 404, startPoint y: 123, endPoint x: 654, endPoint y: 123, distance: 250.4
click at [654, 123] on div at bounding box center [444, 124] width 588 height 54
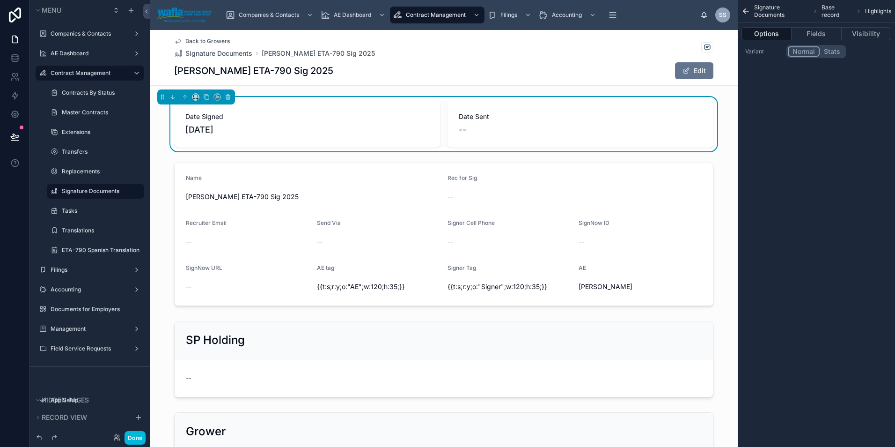
click at [645, 124] on div "--" at bounding box center [580, 129] width 243 height 13
click at [826, 29] on button "Fields" at bounding box center [817, 33] width 50 height 13
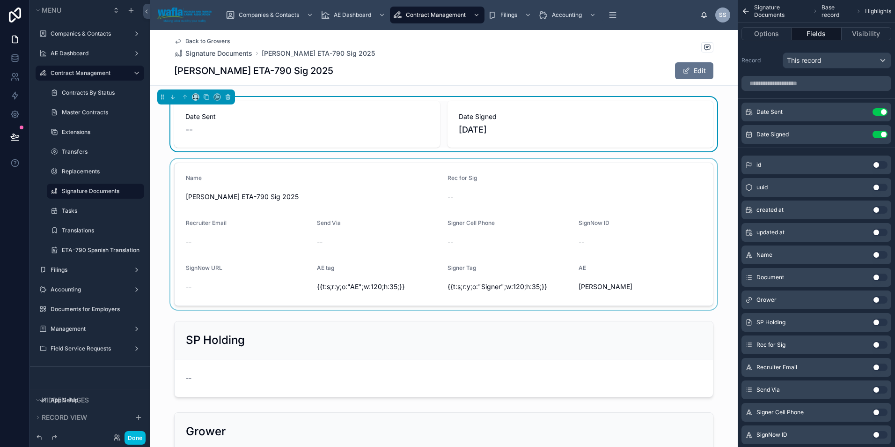
click at [472, 185] on div at bounding box center [444, 234] width 588 height 151
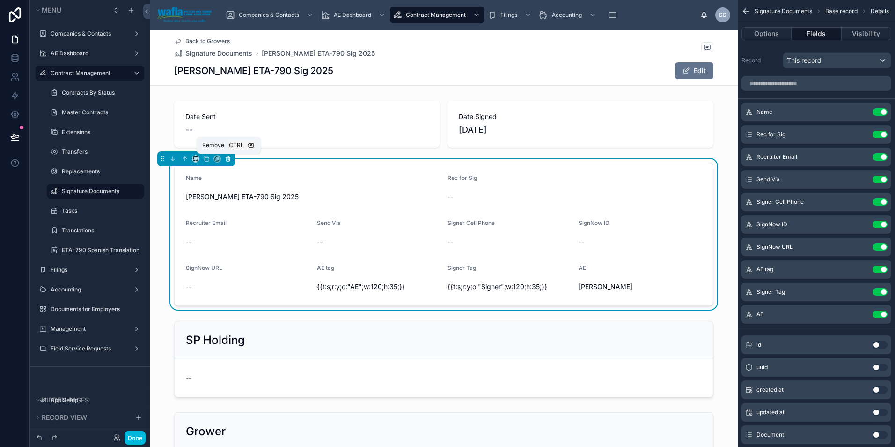
click at [229, 160] on icon at bounding box center [228, 158] width 7 height 7
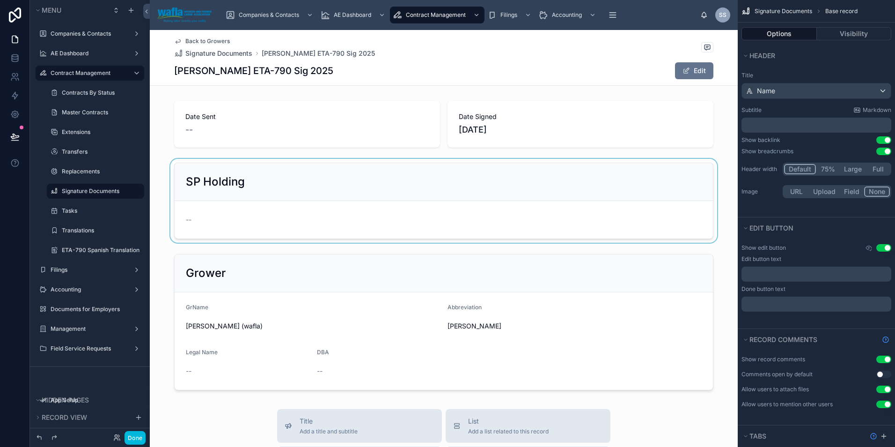
click at [224, 190] on div at bounding box center [444, 201] width 588 height 84
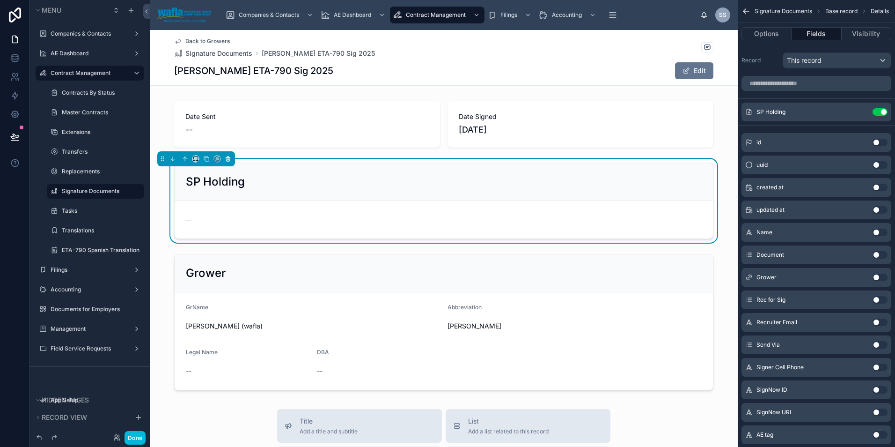
click at [229, 161] on icon at bounding box center [228, 158] width 7 height 7
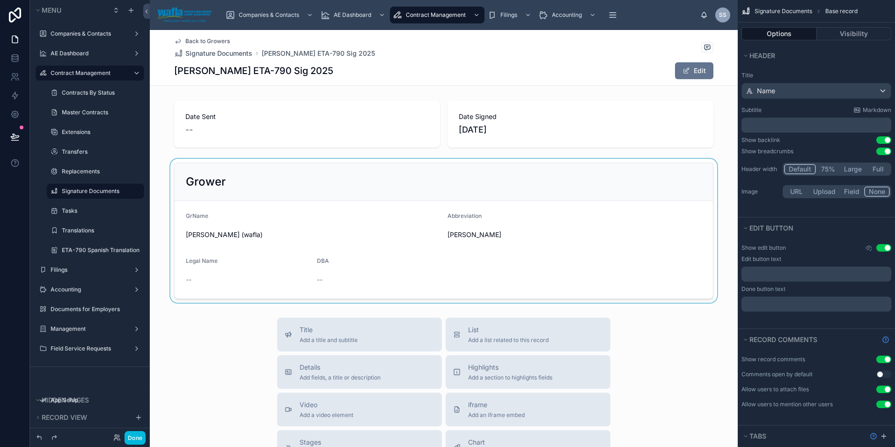
click at [232, 194] on div at bounding box center [444, 231] width 588 height 144
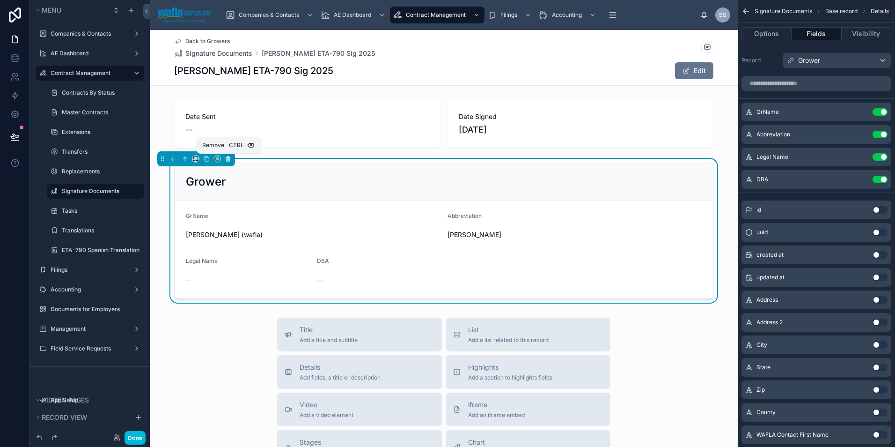
click at [228, 160] on icon at bounding box center [228, 158] width 7 height 7
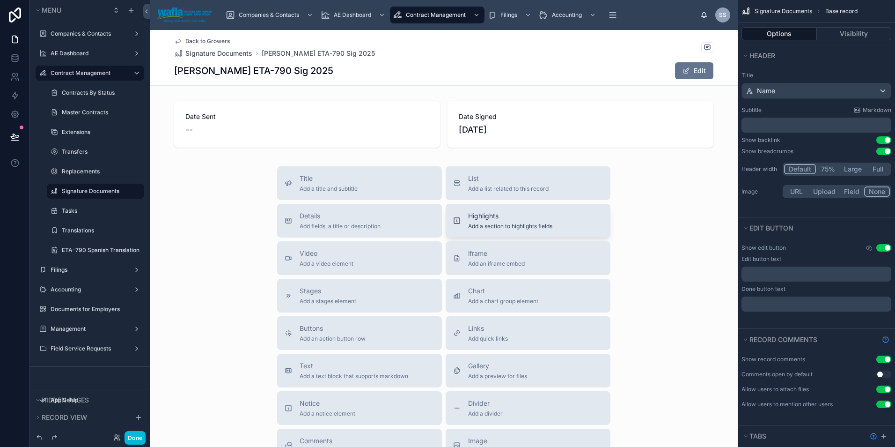
click at [517, 218] on span "Highlights" at bounding box center [510, 215] width 84 height 9
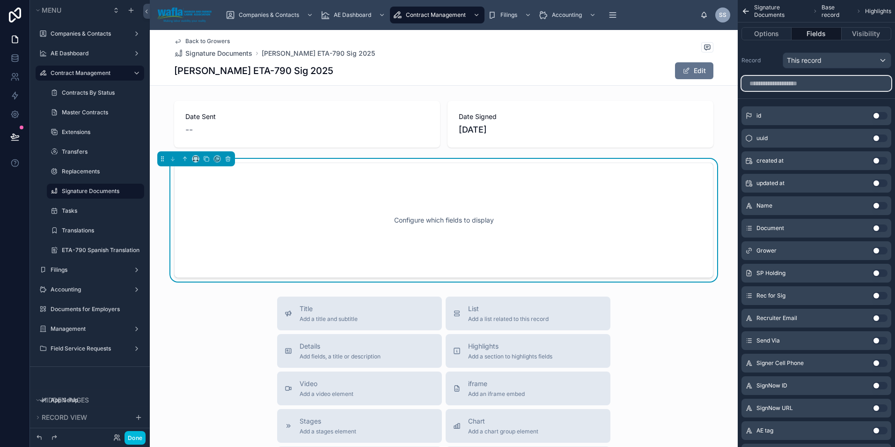
click at [788, 84] on input "scrollable content" at bounding box center [816, 83] width 150 height 15
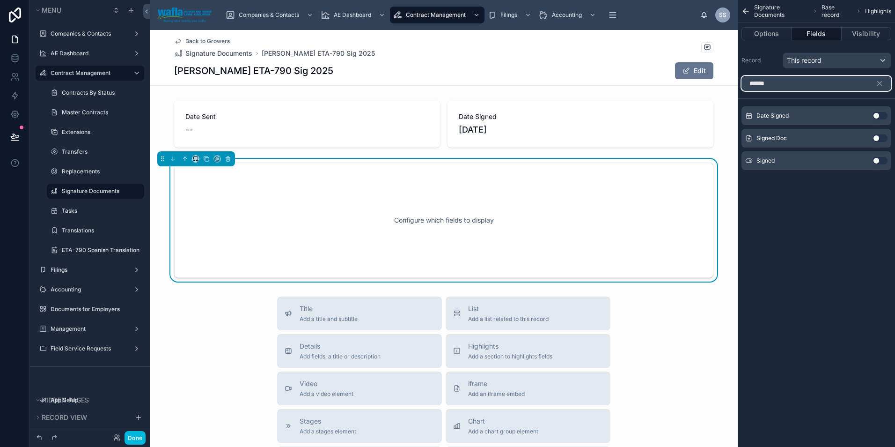
type input "******"
click at [877, 138] on button "Use setting" at bounding box center [880, 137] width 15 height 7
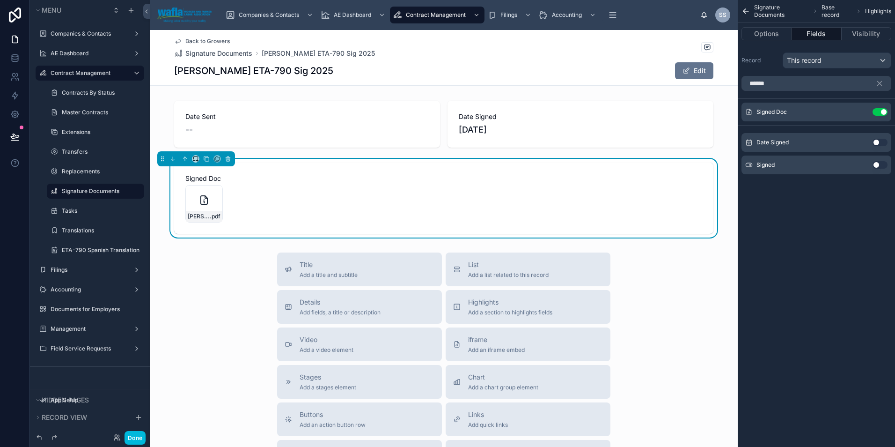
click at [0, 0] on icon "scrollable content" at bounding box center [0, 0] width 0 height 0
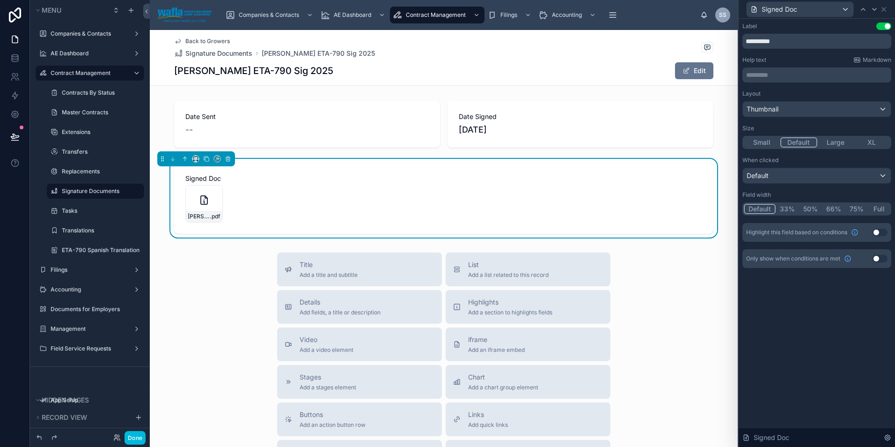
click at [828, 144] on button "Large" at bounding box center [835, 142] width 37 height 10
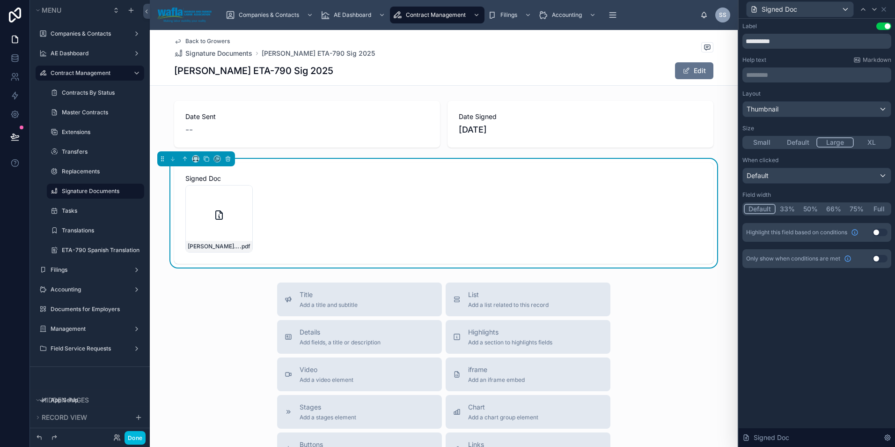
click at [867, 143] on button "XL" at bounding box center [872, 142] width 37 height 10
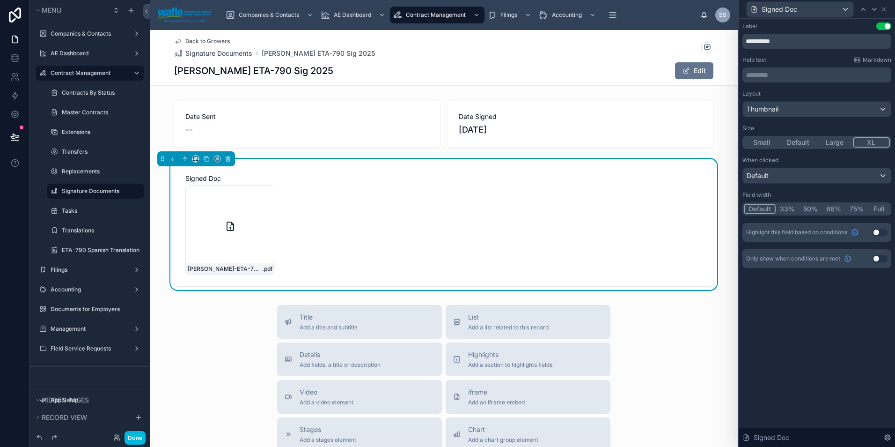
click at [837, 147] on button "Large" at bounding box center [834, 142] width 37 height 10
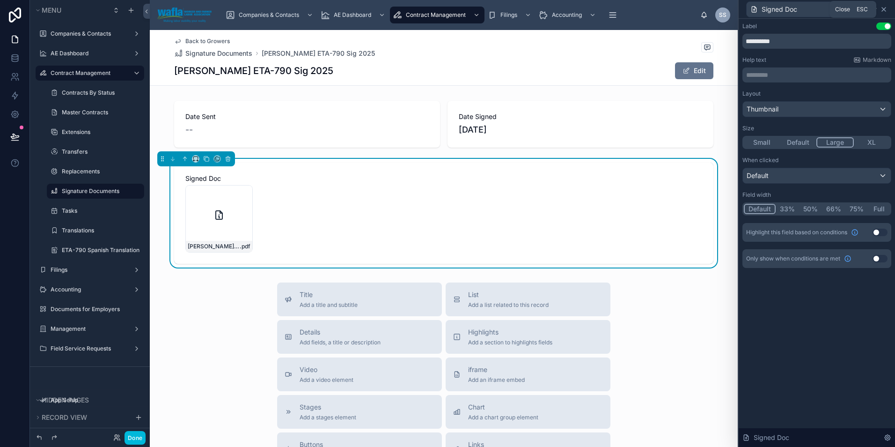
click at [887, 10] on icon at bounding box center [883, 9] width 7 height 7
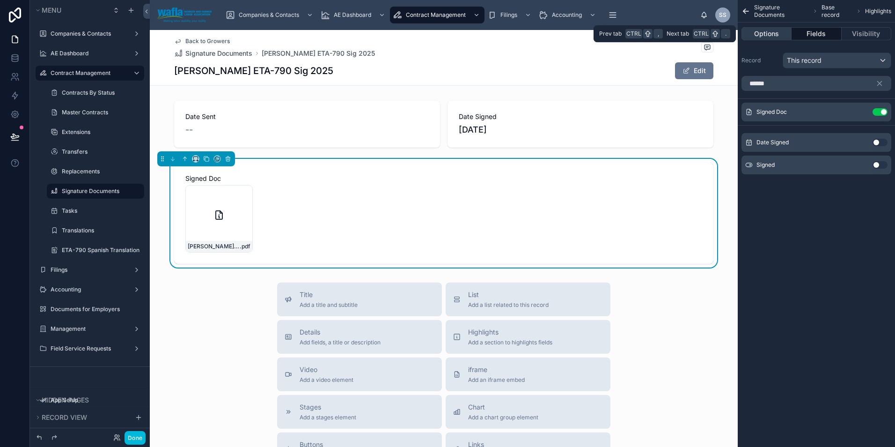
click at [763, 33] on button "Options" at bounding box center [766, 33] width 50 height 13
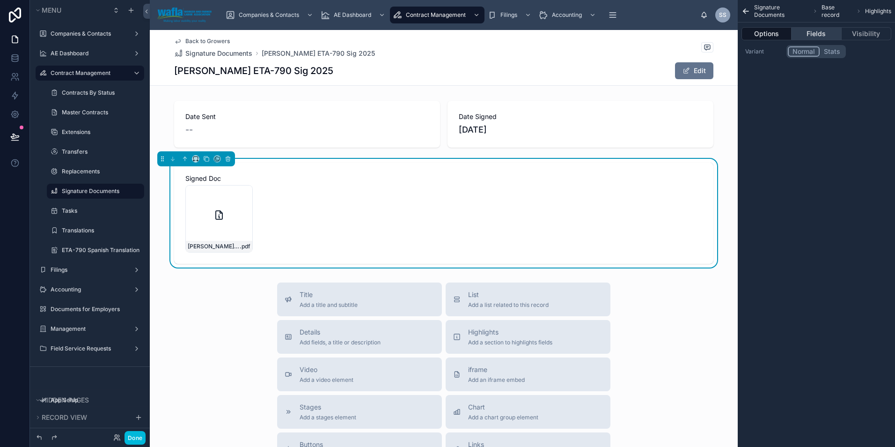
click at [822, 30] on button "Fields" at bounding box center [817, 33] width 50 height 13
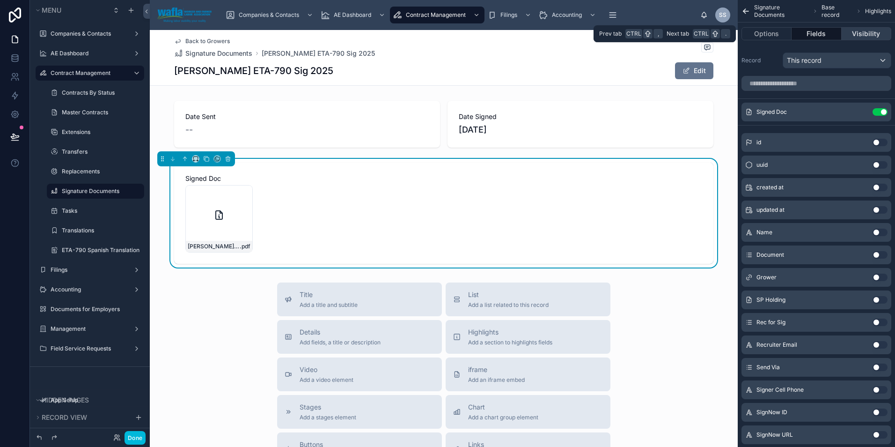
click at [861, 37] on button "Visibility" at bounding box center [867, 33] width 50 height 13
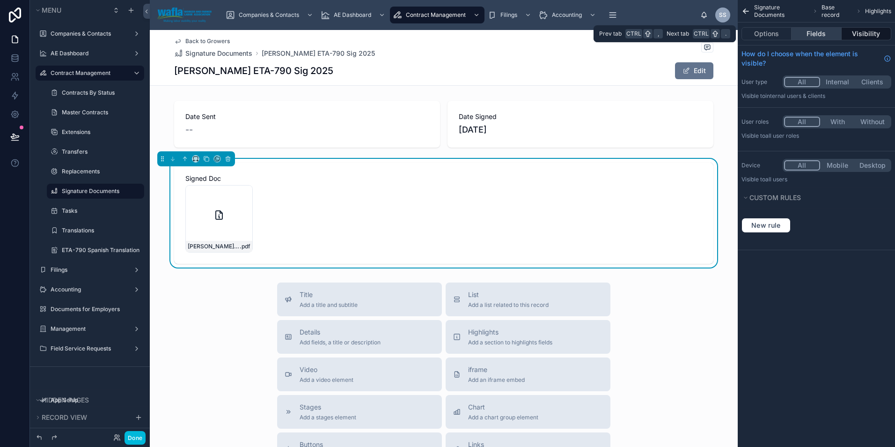
click at [807, 35] on button "Fields" at bounding box center [817, 33] width 50 height 13
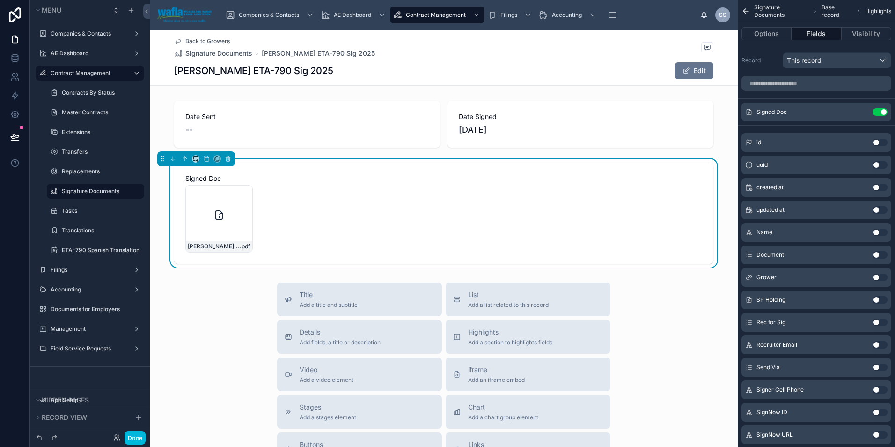
click at [545, 219] on div "[PERSON_NAME]-ETA-790-08.15.25 .pdf" at bounding box center [443, 218] width 517 height 67
click at [769, 33] on button "Options" at bounding box center [766, 33] width 50 height 13
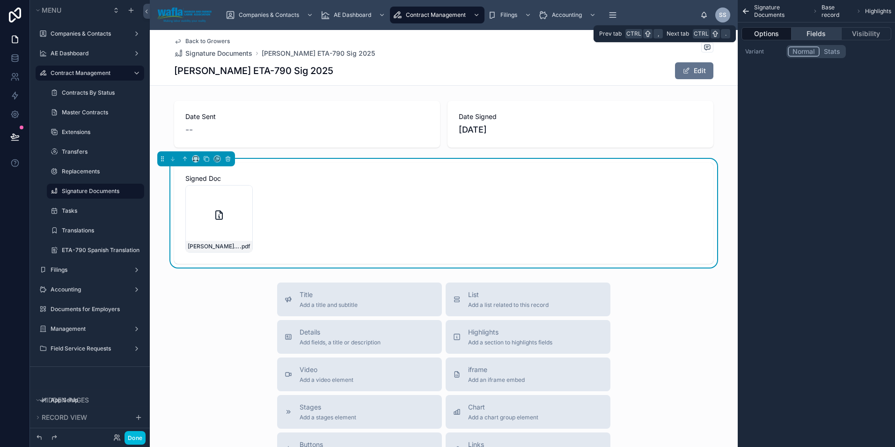
click at [806, 34] on button "Fields" at bounding box center [817, 33] width 50 height 13
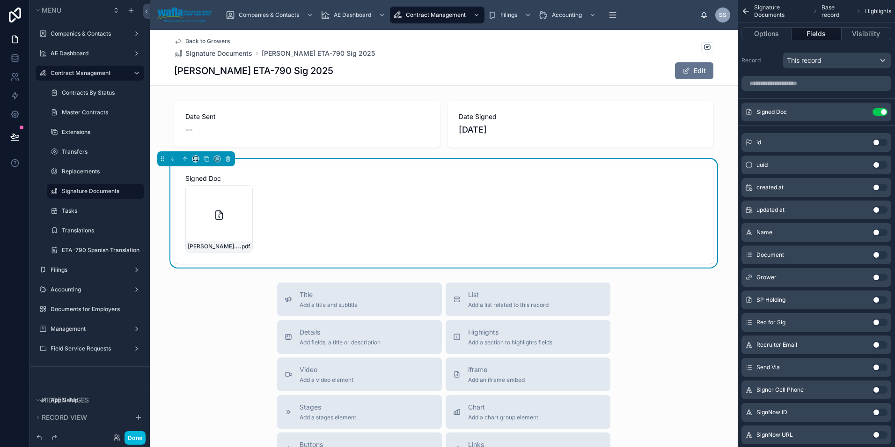
click at [867, 11] on span "Highlights" at bounding box center [878, 10] width 26 height 7
click at [836, 10] on span "Base record" at bounding box center [836, 11] width 30 height 15
click at [759, 31] on button "Options" at bounding box center [766, 33] width 50 height 13
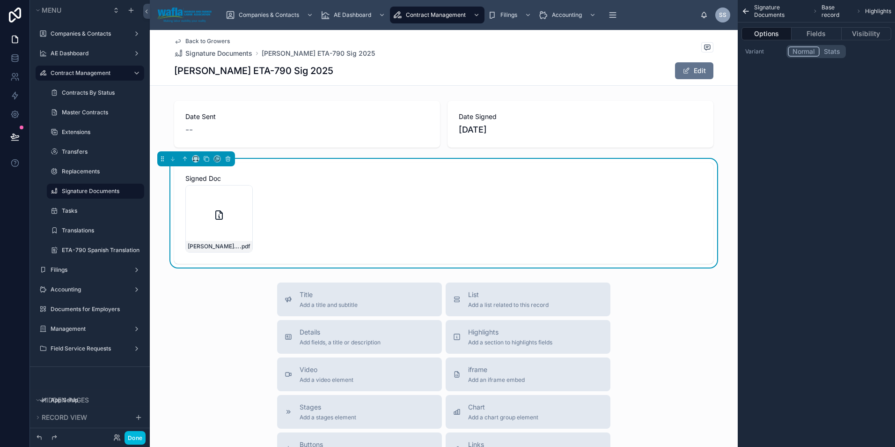
click at [614, 71] on div "[PERSON_NAME] ETA-790 Sig 2025 Edit" at bounding box center [443, 71] width 539 height 18
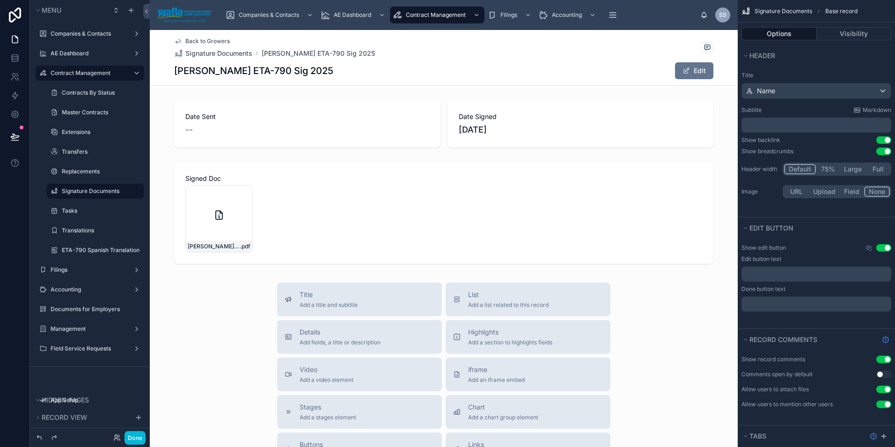
click at [885, 246] on button "Use setting" at bounding box center [883, 247] width 15 height 7
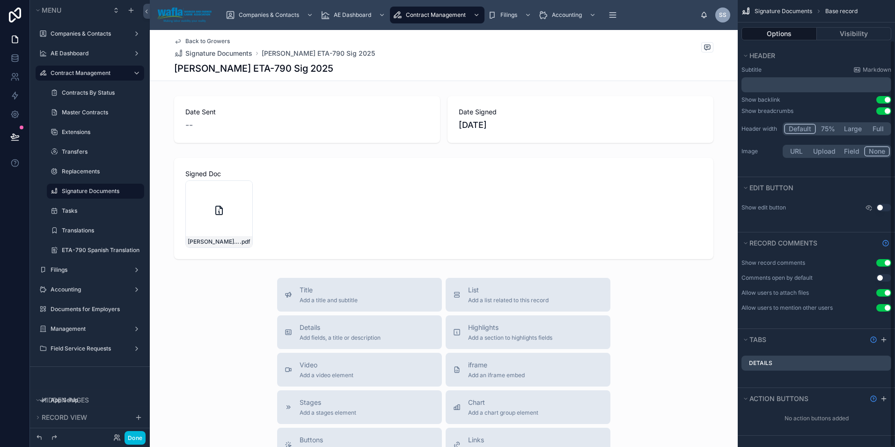
scroll to position [44, 0]
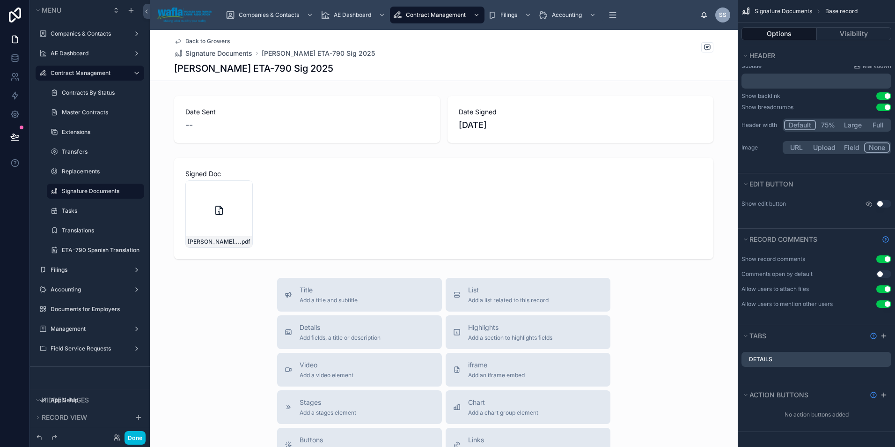
click at [886, 289] on button "Use setting" at bounding box center [883, 288] width 15 height 7
click at [887, 262] on button "Use setting" at bounding box center [883, 258] width 15 height 7
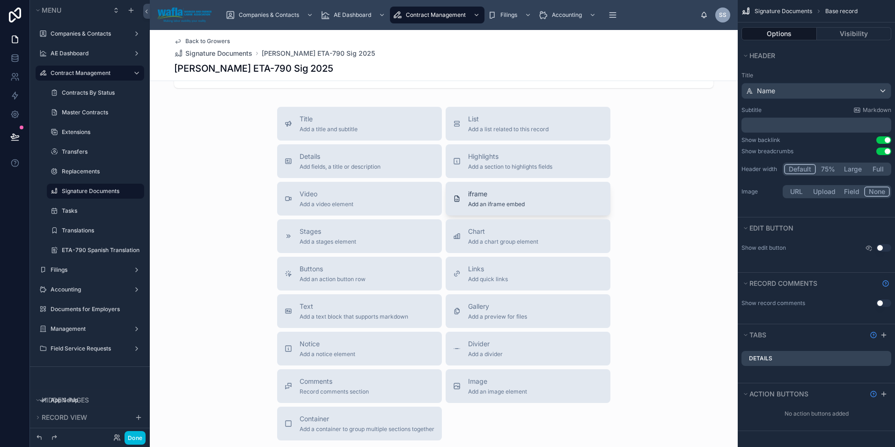
scroll to position [172, 0]
click at [570, 311] on div "Gallery Add a preview for files" at bounding box center [528, 310] width 150 height 19
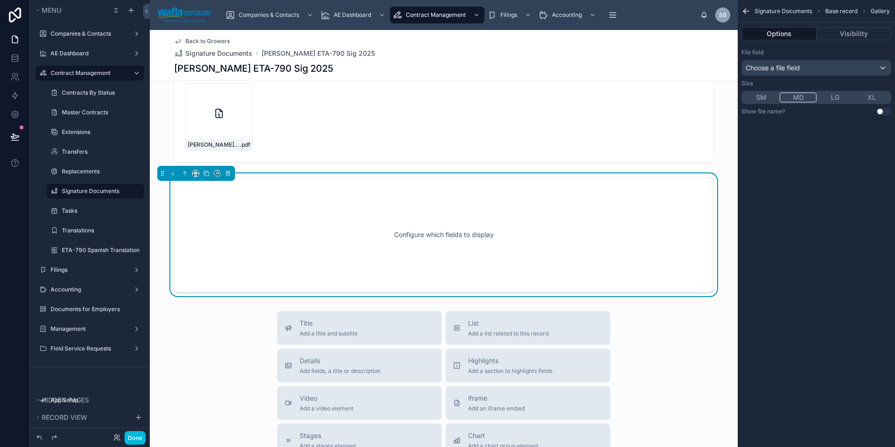
scroll to position [93, 0]
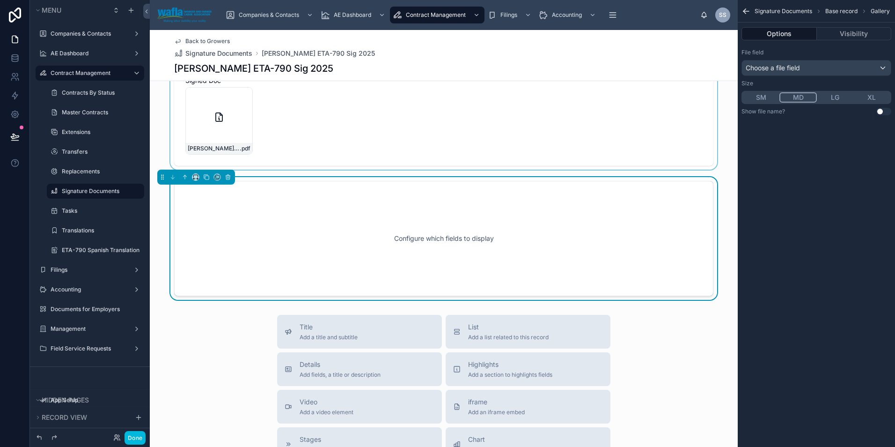
click at [249, 115] on div at bounding box center [444, 115] width 588 height 109
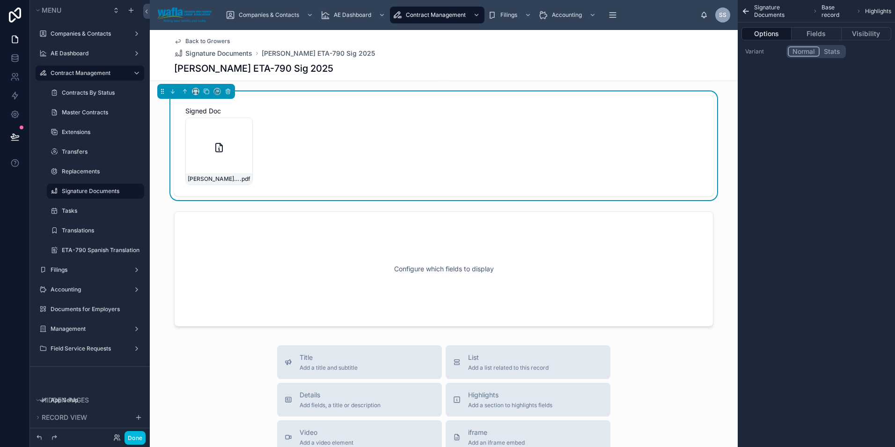
scroll to position [62, 0]
click at [229, 92] on icon at bounding box center [228, 92] width 7 height 7
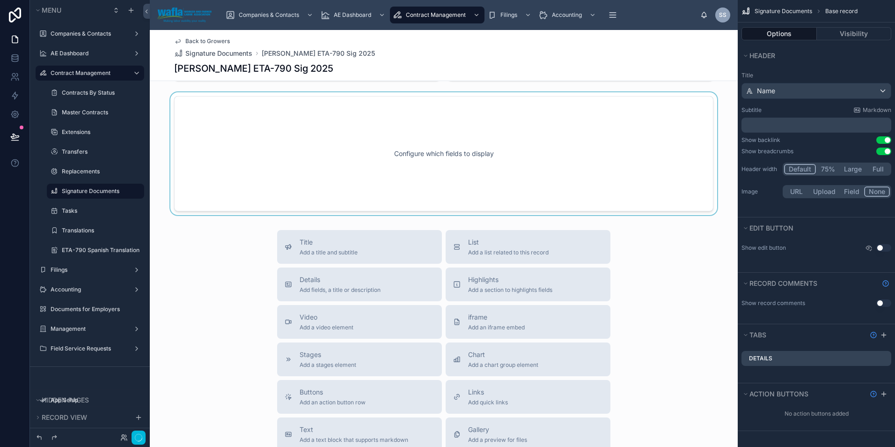
click at [290, 175] on div at bounding box center [444, 153] width 588 height 123
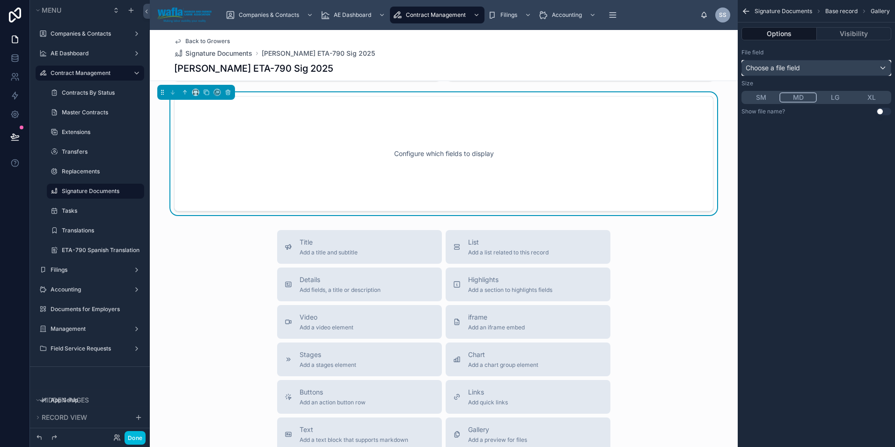
click at [796, 66] on span "Choose a file field" at bounding box center [773, 68] width 54 height 8
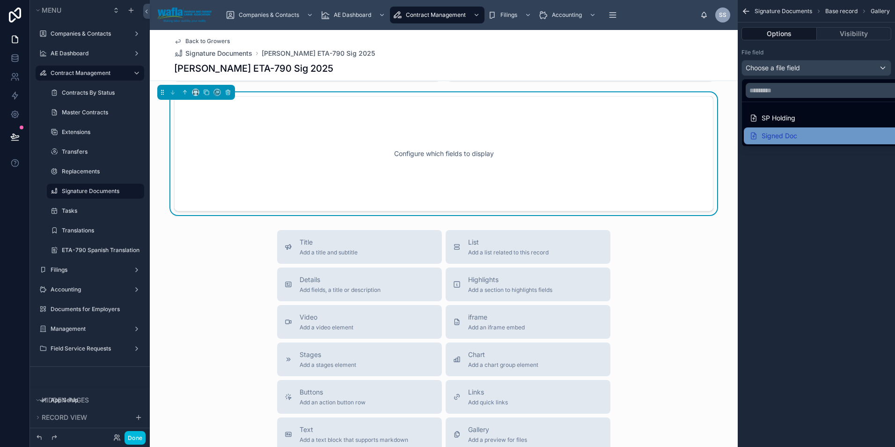
click at [781, 136] on div "Signed Doc" at bounding box center [773, 135] width 48 height 11
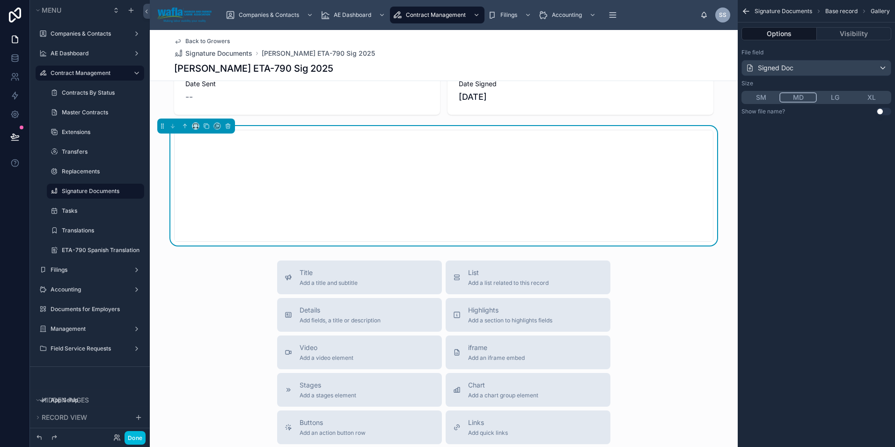
scroll to position [0, 0]
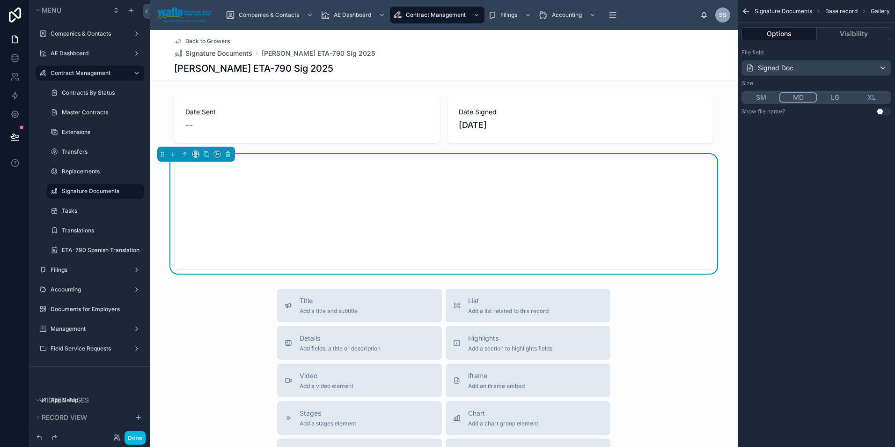
click at [765, 95] on button "SM" at bounding box center [761, 97] width 37 height 10
click at [883, 111] on button "Use setting" at bounding box center [883, 111] width 15 height 7
click at [745, 11] on icon "scrollable content" at bounding box center [746, 11] width 6 height 0
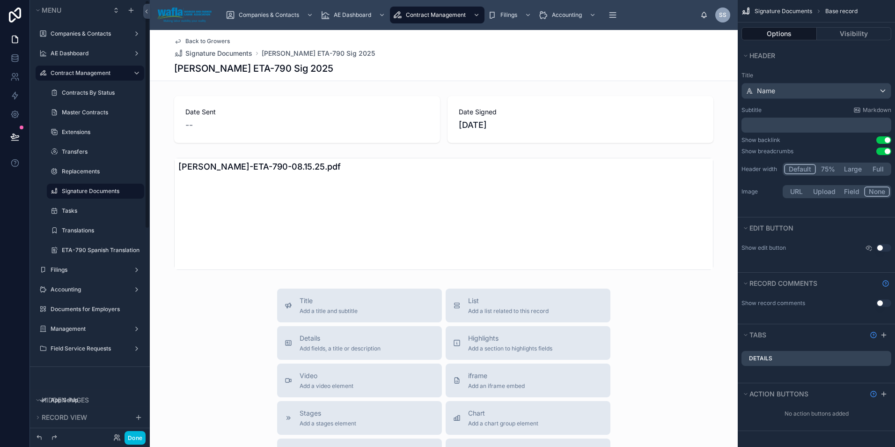
click at [399, 51] on div "Back to Growers Signature Documents [PERSON_NAME] ETA-790 Sig 2025" at bounding box center [443, 47] width 539 height 21
click at [229, 54] on span "Signature Documents" at bounding box center [218, 53] width 67 height 9
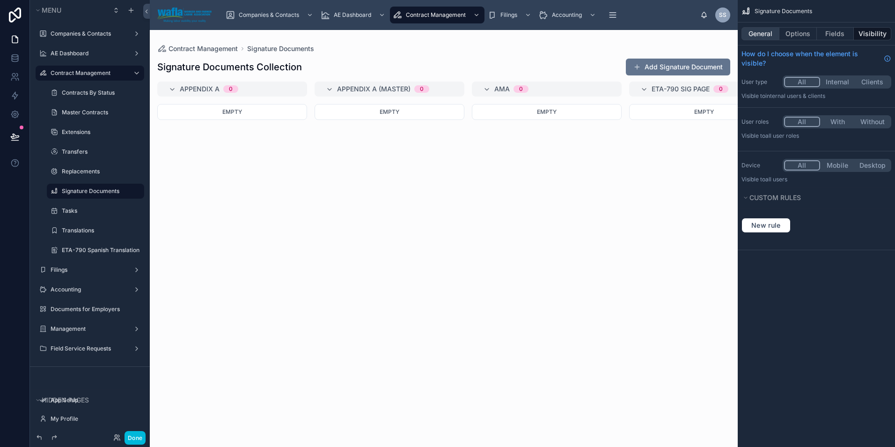
click at [770, 33] on button "General" at bounding box center [760, 33] width 38 height 13
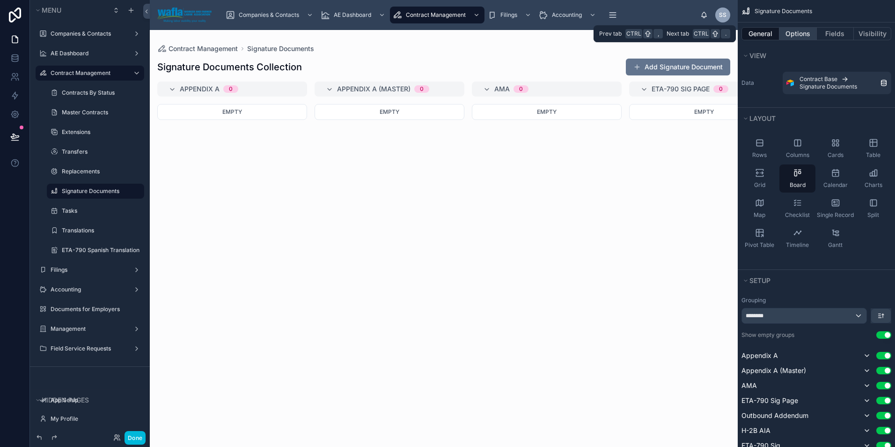
click at [797, 35] on button "Options" at bounding box center [797, 33] width 37 height 13
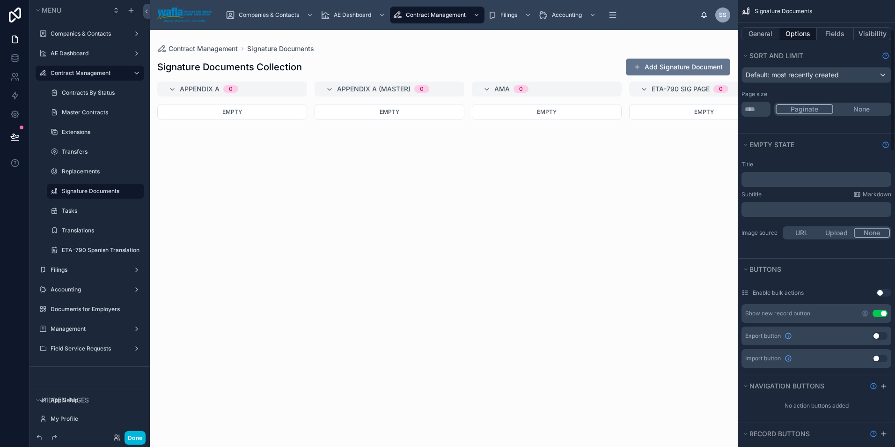
scroll to position [109, 0]
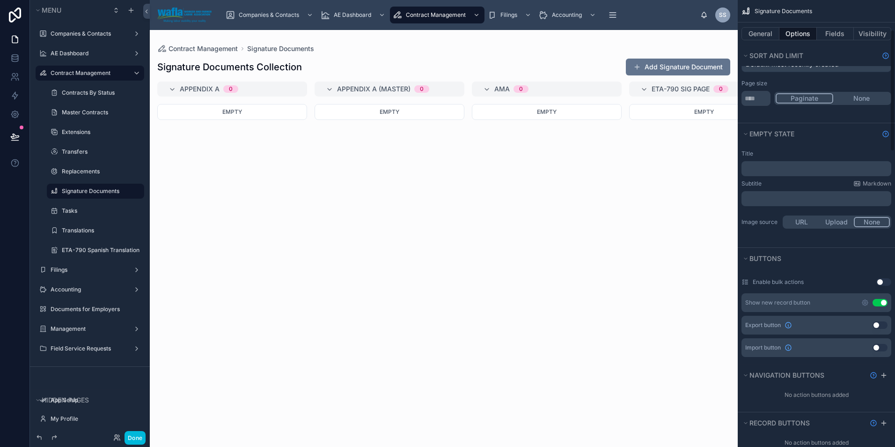
click at [879, 304] on button "Use setting" at bounding box center [880, 302] width 15 height 7
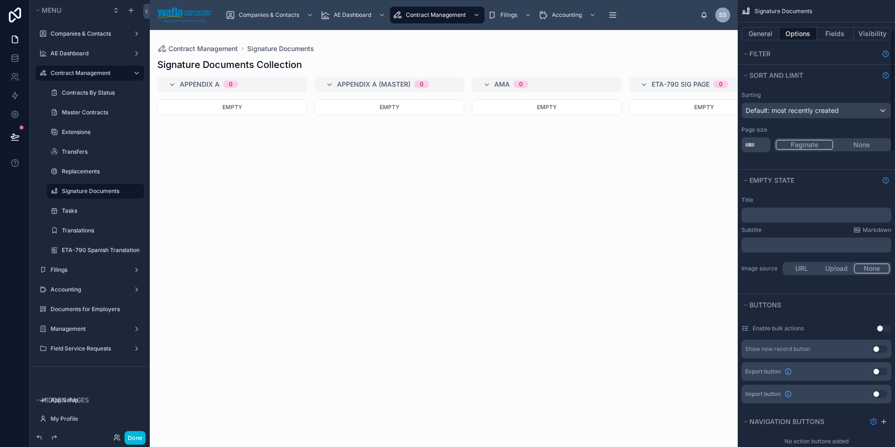
scroll to position [0, 0]
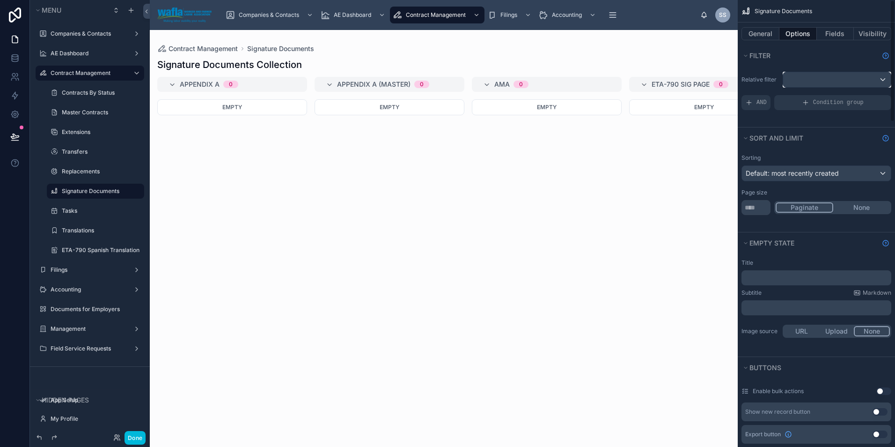
click at [812, 83] on div "scrollable content" at bounding box center [837, 79] width 108 height 15
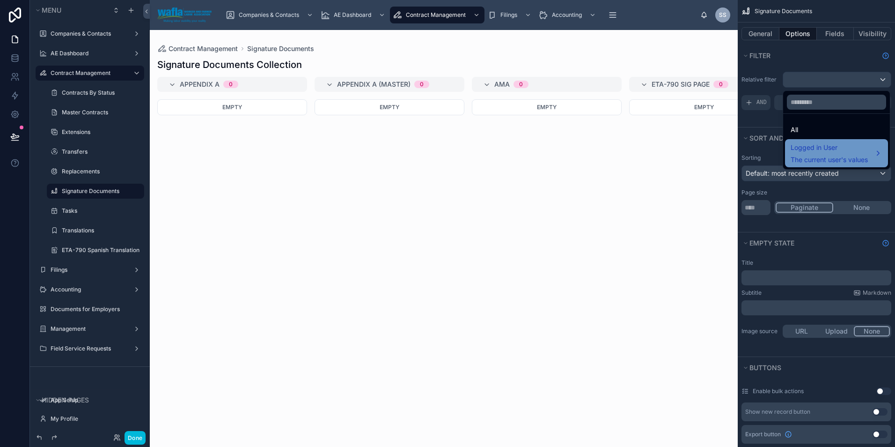
click at [815, 154] on div "Logged in User The current user's values" at bounding box center [829, 153] width 77 height 22
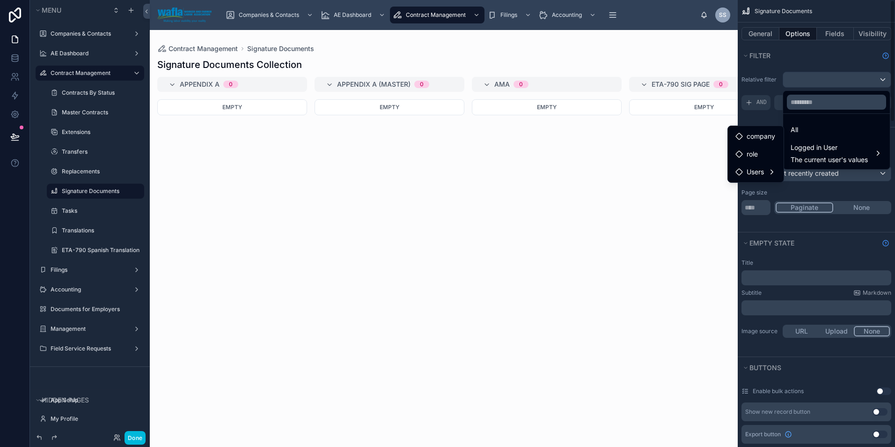
click at [802, 52] on div "scrollable content" at bounding box center [447, 223] width 895 height 447
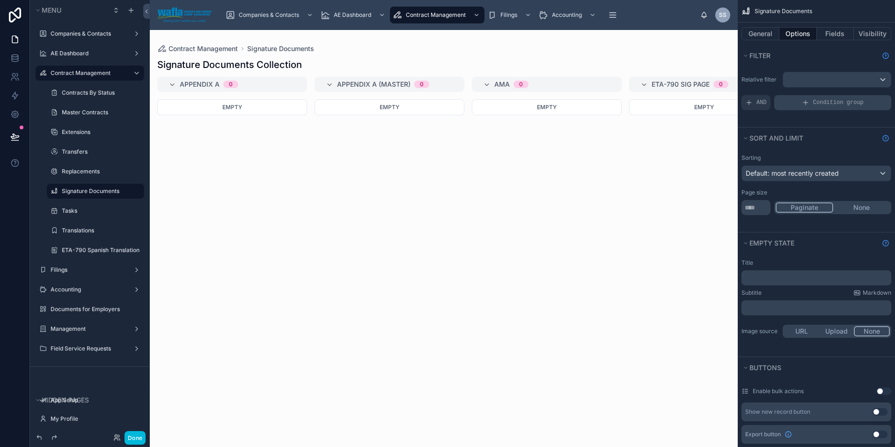
click at [791, 103] on div "Condition group" at bounding box center [832, 102] width 117 height 15
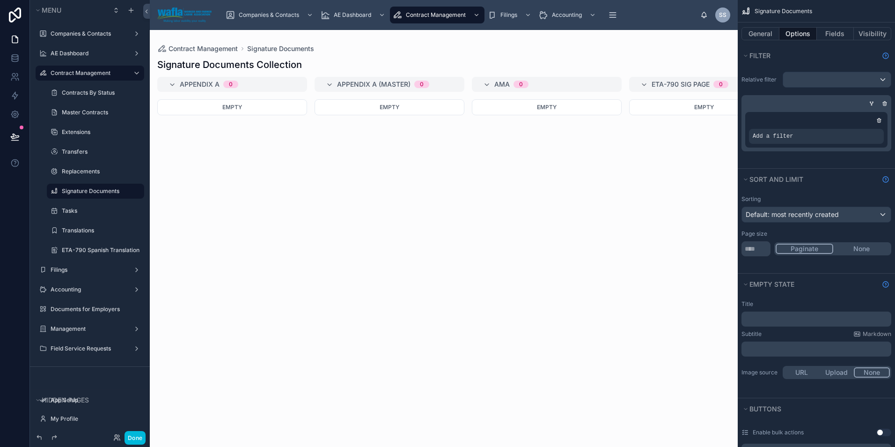
click at [788, 135] on span "Add a filter" at bounding box center [773, 135] width 40 height 7
click at [0, 0] on icon "scrollable content" at bounding box center [0, 0] width 0 height 0
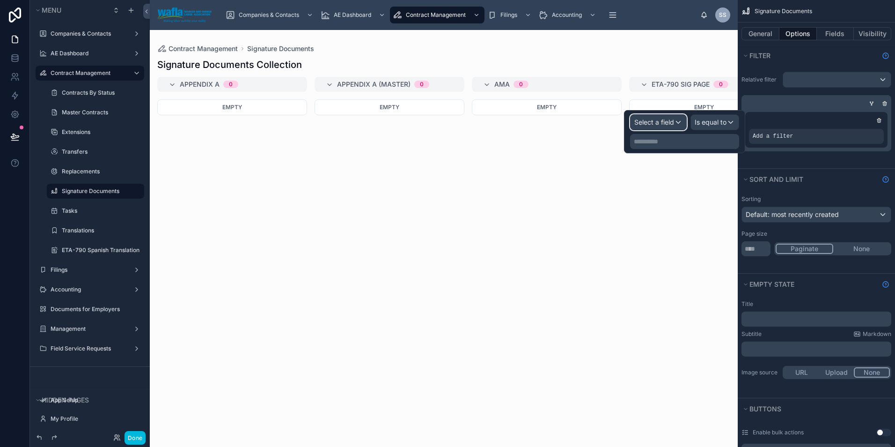
click at [652, 119] on span "Select a field" at bounding box center [654, 122] width 40 height 8
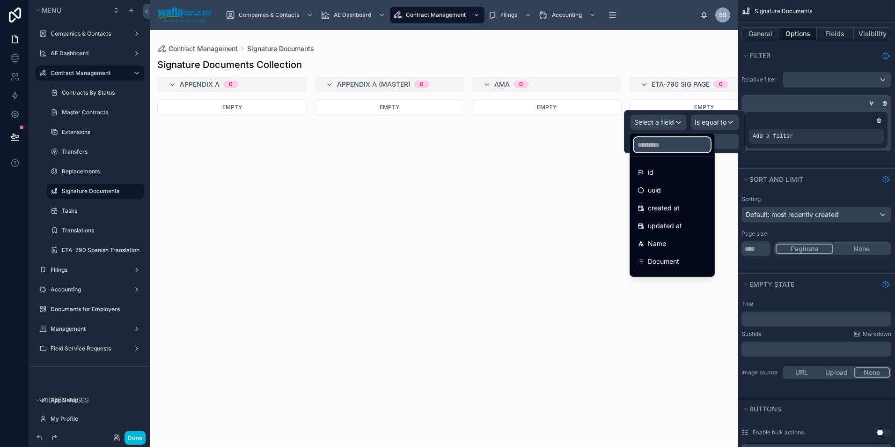
click at [650, 145] on input "text" at bounding box center [672, 144] width 77 height 15
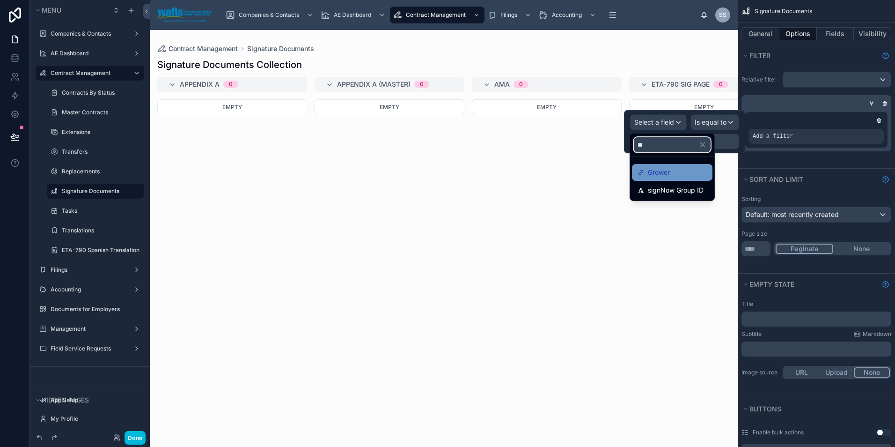
type input "**"
click at [656, 174] on span "Grower" at bounding box center [659, 172] width 22 height 11
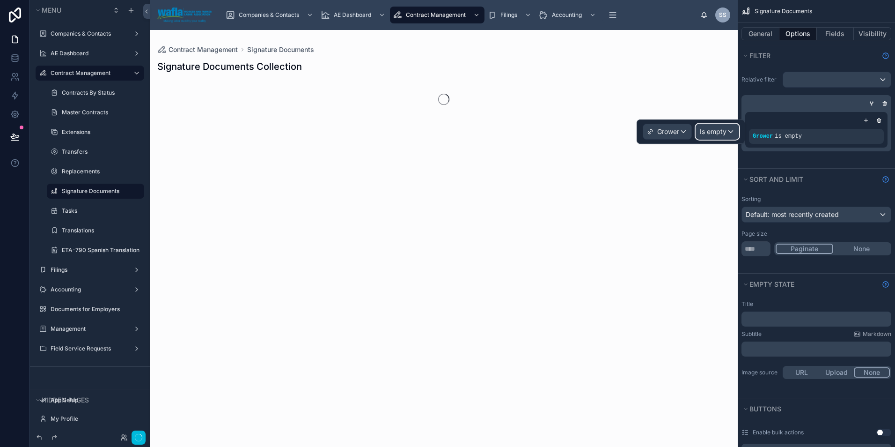
click at [716, 132] on span "Is empty" at bounding box center [713, 131] width 27 height 9
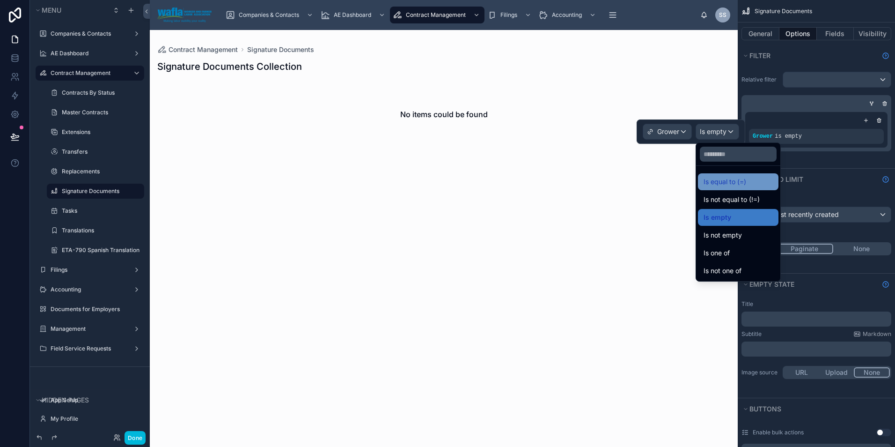
click at [721, 182] on span "Is equal to (=)" at bounding box center [725, 181] width 43 height 11
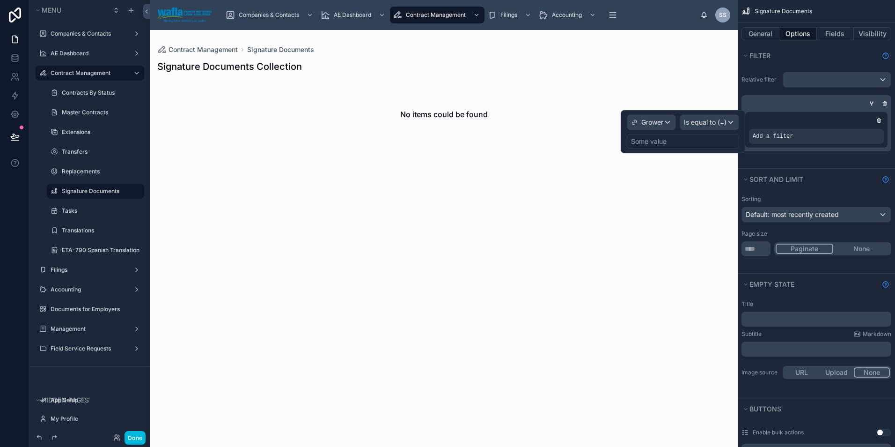
click at [689, 143] on div "Some value" at bounding box center [683, 141] width 112 height 15
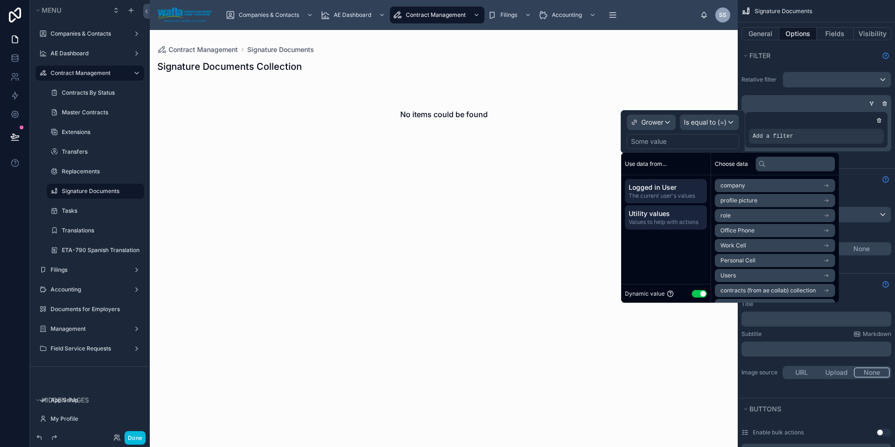
click at [680, 215] on span "Utility values" at bounding box center [666, 213] width 74 height 9
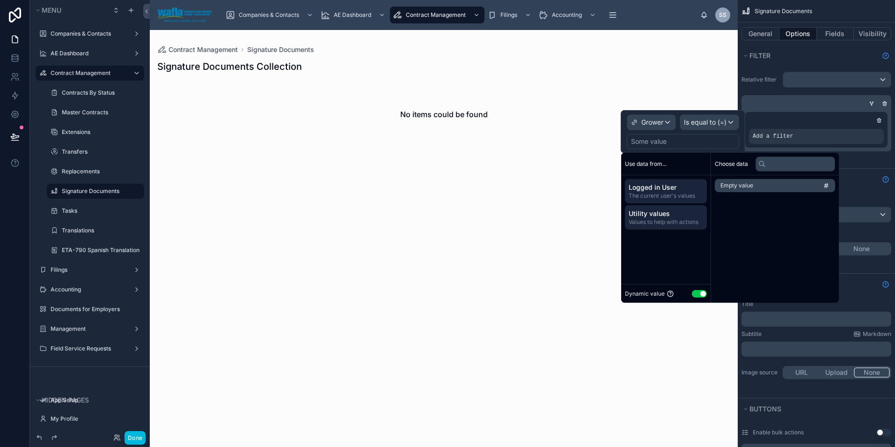
click at [674, 191] on span "Logged in User" at bounding box center [666, 187] width 74 height 9
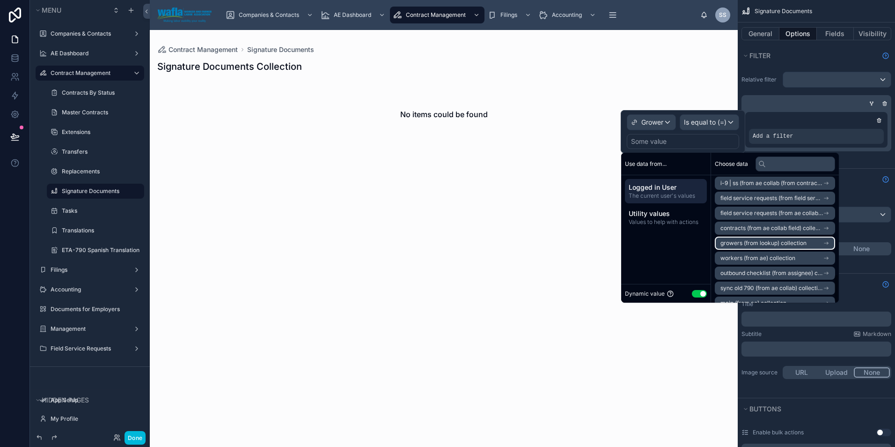
scroll to position [433, 0]
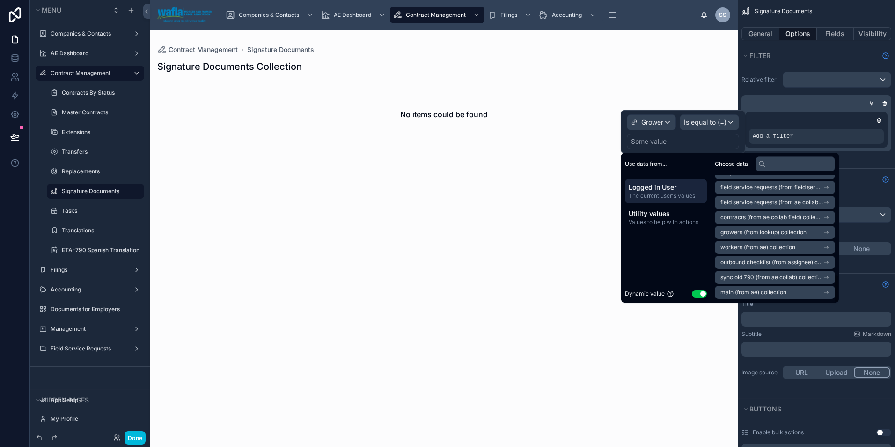
drag, startPoint x: 653, startPoint y: 79, endPoint x: 667, endPoint y: 85, distance: 16.2
click at [653, 79] on div "No items could be found" at bounding box center [443, 114] width 573 height 71
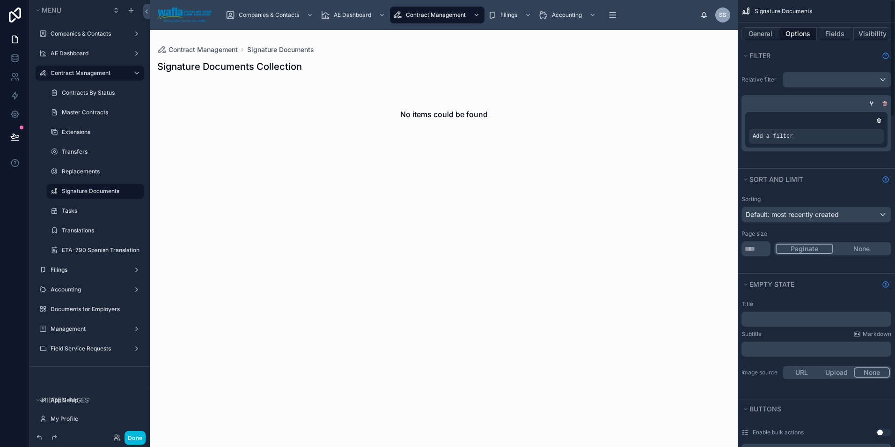
click at [884, 104] on icon "scrollable content" at bounding box center [885, 104] width 6 height 6
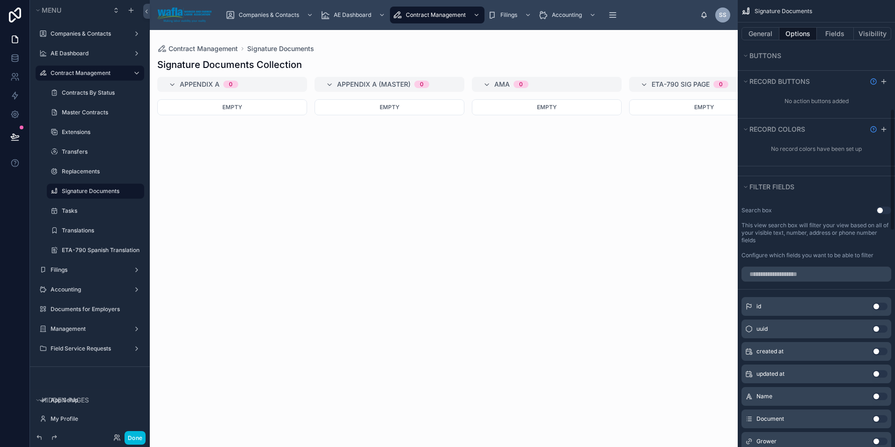
scroll to position [497, 0]
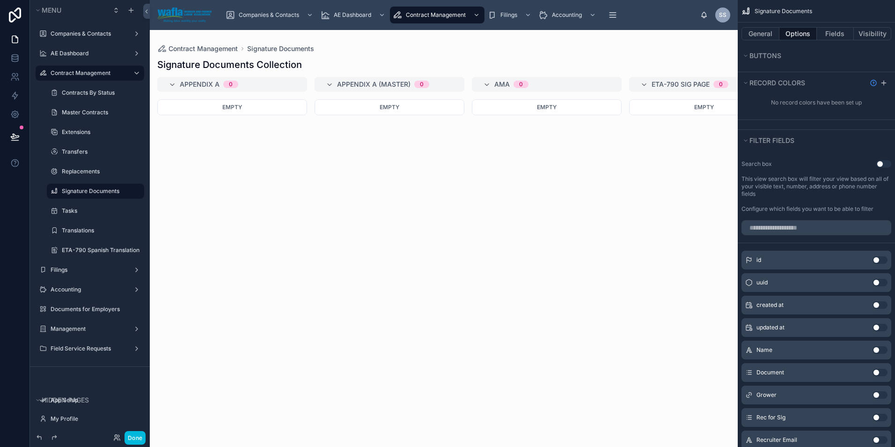
click at [882, 165] on button "Use setting" at bounding box center [883, 163] width 15 height 7
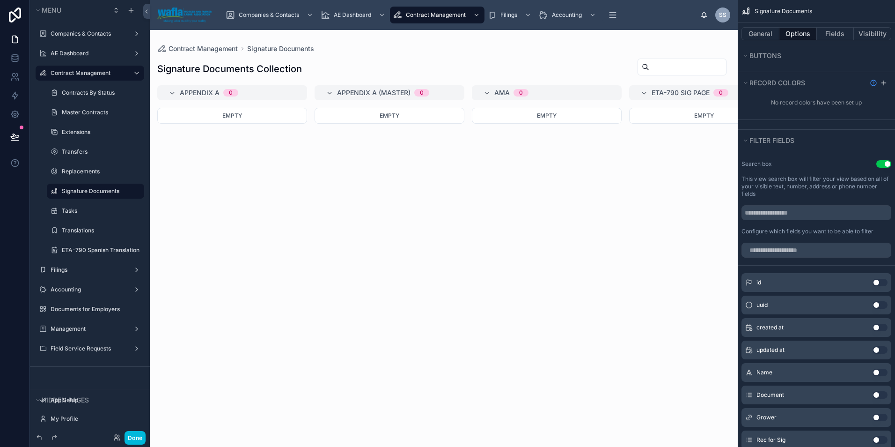
click at [620, 264] on div "Empty" at bounding box center [547, 272] width 150 height 328
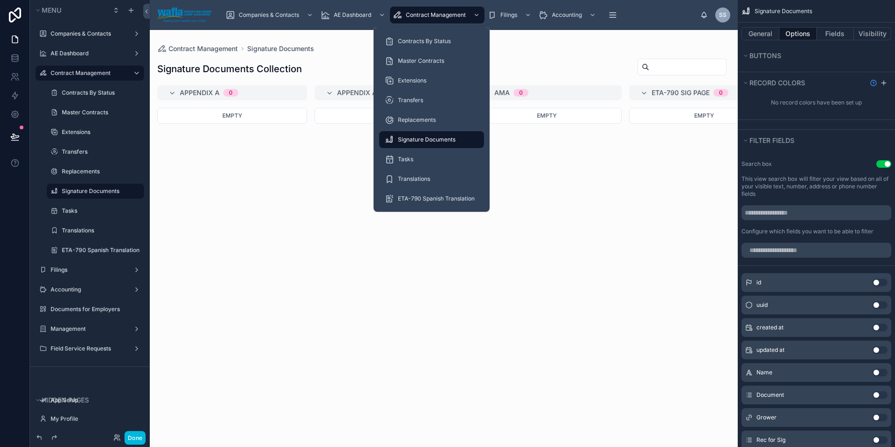
click at [420, 140] on span "Signature Documents" at bounding box center [427, 139] width 58 height 7
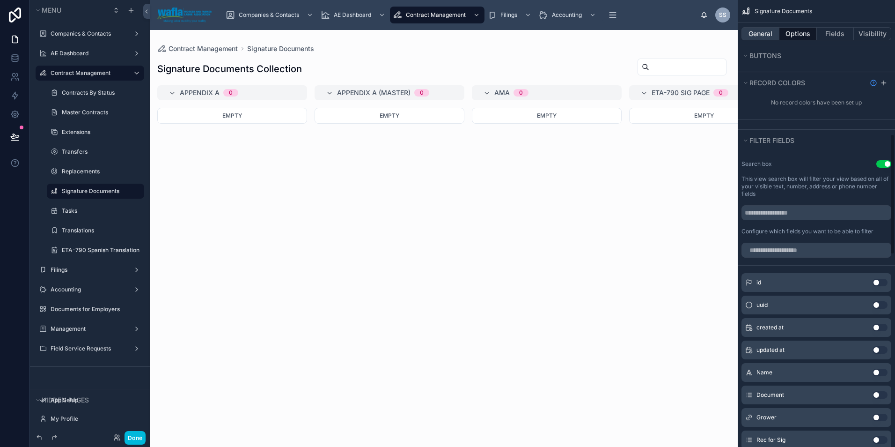
click at [762, 37] on button "General" at bounding box center [760, 33] width 38 height 13
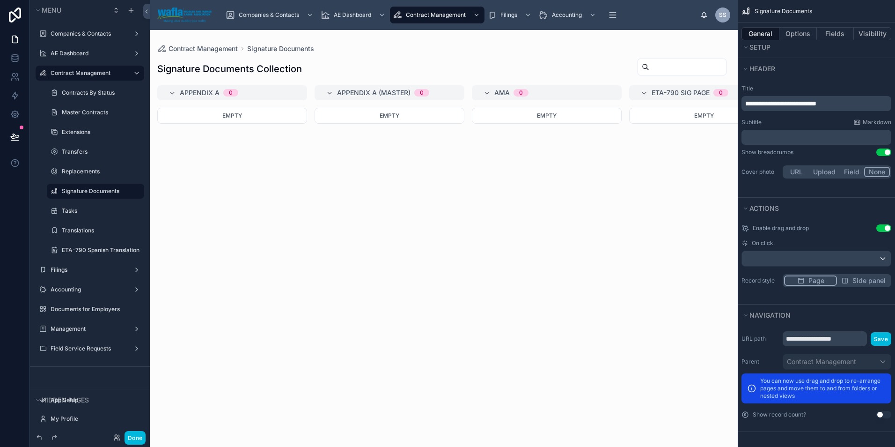
click at [797, 141] on p "﻿" at bounding box center [817, 136] width 144 height 9
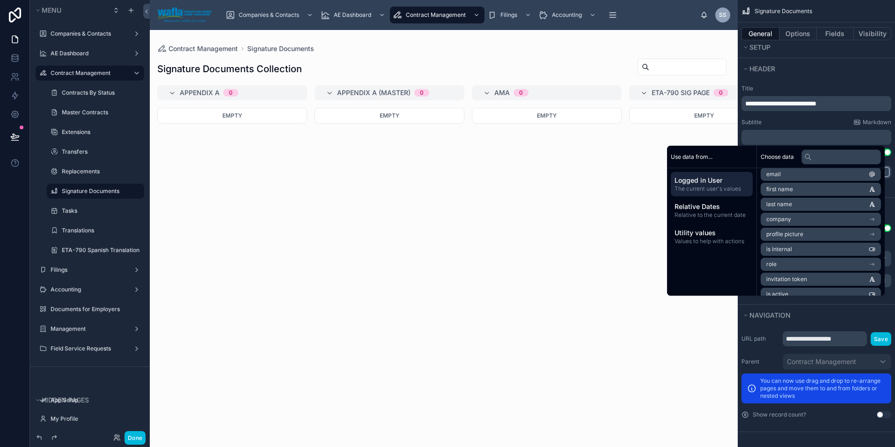
scroll to position [0, 0]
click at [588, 205] on div "Empty" at bounding box center [547, 272] width 150 height 328
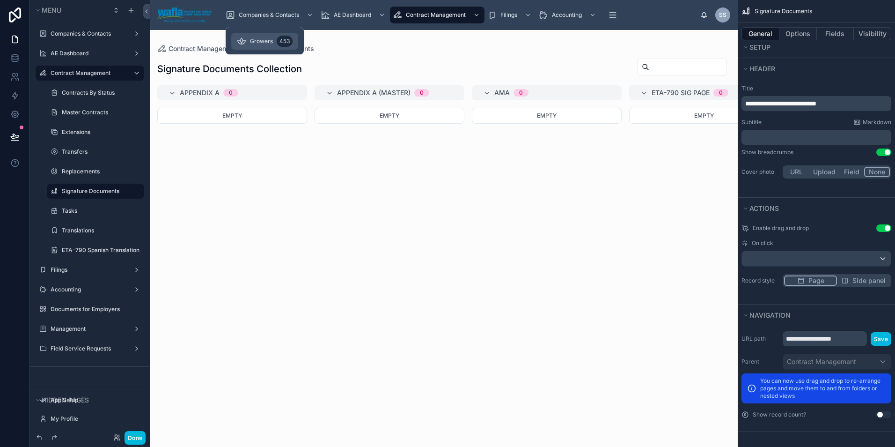
click at [256, 42] on span "Growers" at bounding box center [261, 40] width 23 height 7
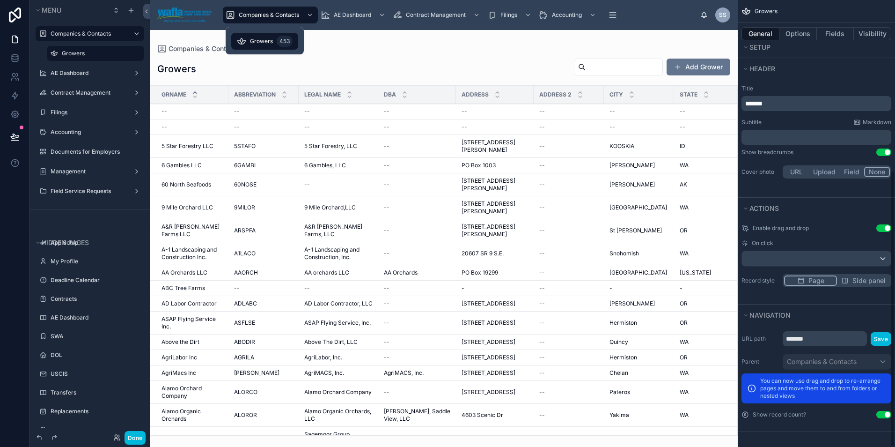
scroll to position [275, 0]
click at [196, 141] on div at bounding box center [444, 238] width 588 height 417
click at [186, 338] on span "Above the Dirt" at bounding box center [180, 341] width 38 height 7
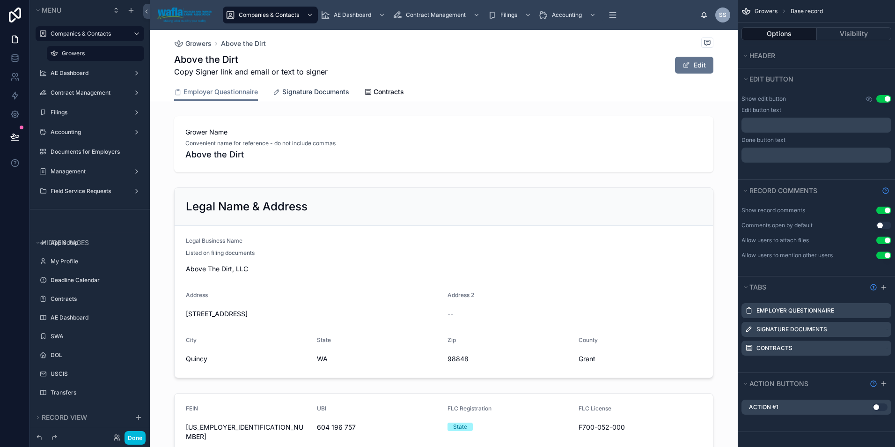
click at [324, 94] on span "Signature Documents" at bounding box center [315, 91] width 67 height 9
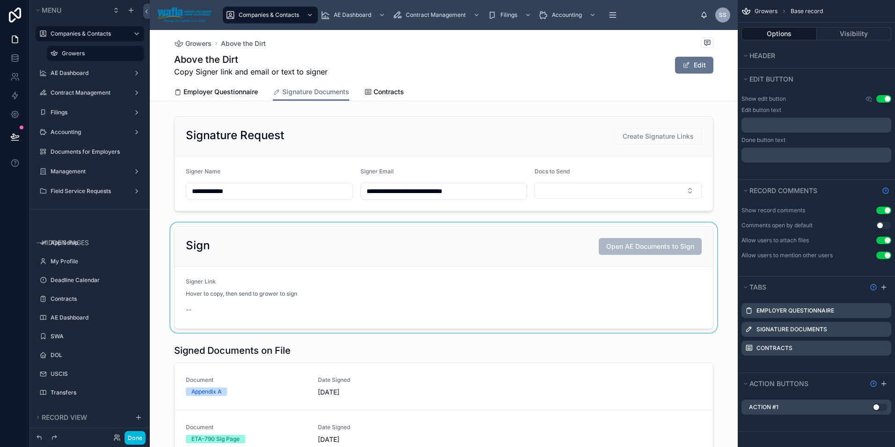
click at [295, 247] on div at bounding box center [444, 277] width 588 height 110
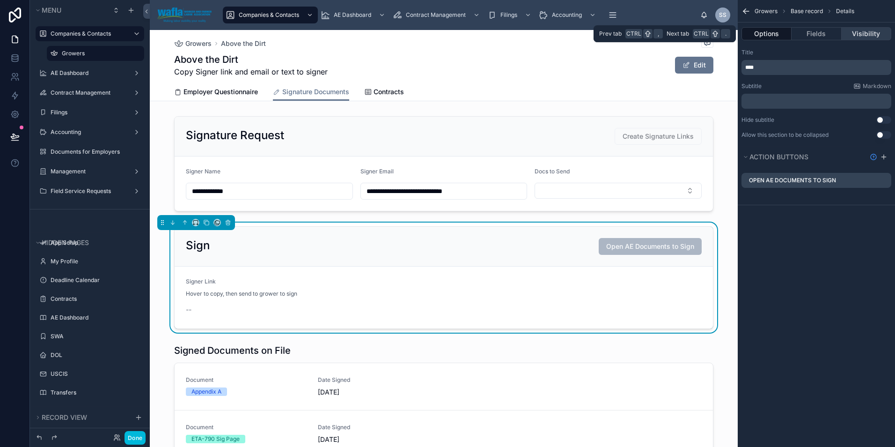
click at [851, 34] on button "Visibility" at bounding box center [867, 33] width 50 height 13
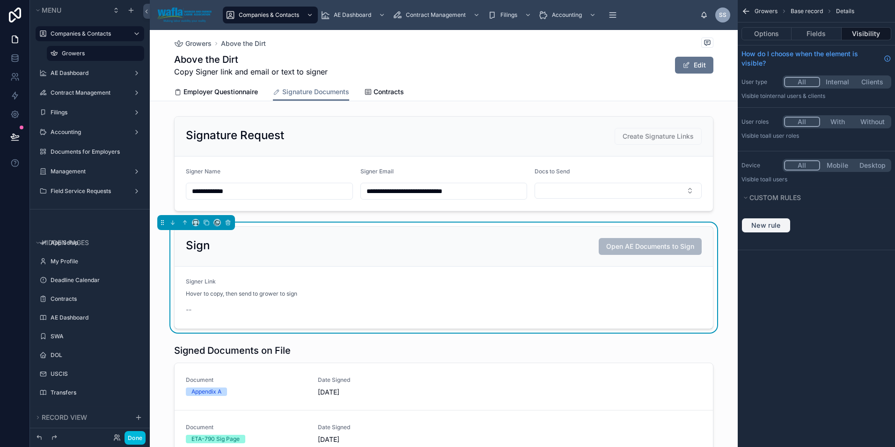
click at [763, 225] on span "New rule" at bounding box center [766, 225] width 37 height 8
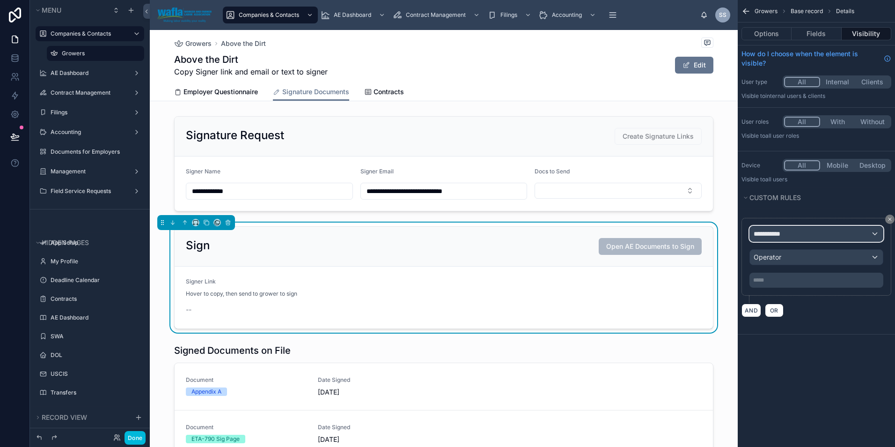
click at [772, 233] on span "**********" at bounding box center [771, 233] width 35 height 9
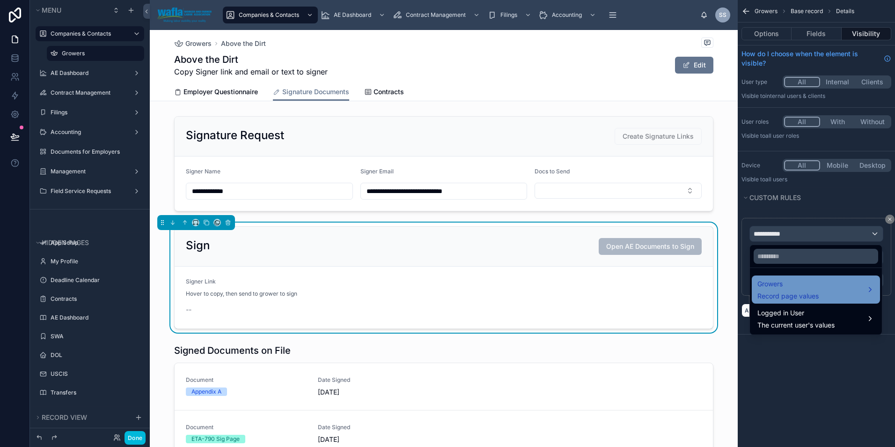
click at [772, 283] on span "Growers" at bounding box center [787, 283] width 61 height 11
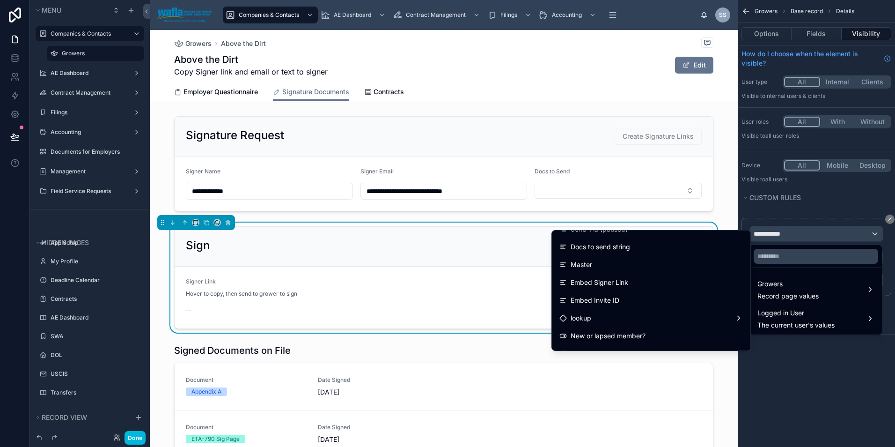
scroll to position [2684, 0]
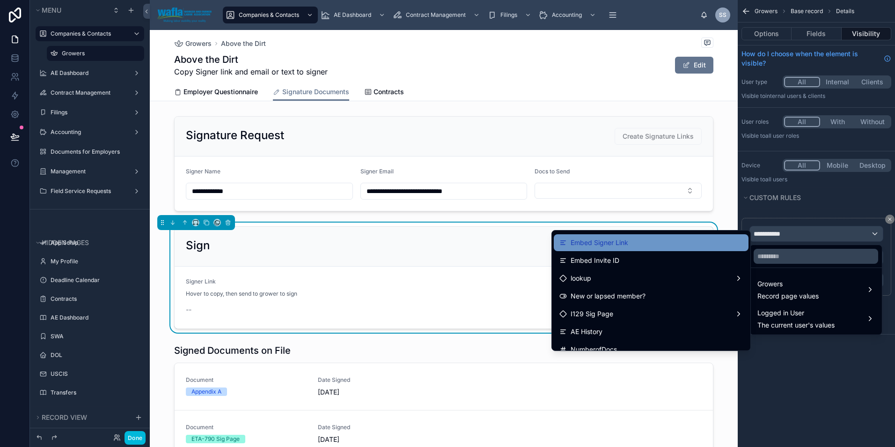
click at [619, 247] on div "Embed Signer Link" at bounding box center [650, 242] width 183 height 11
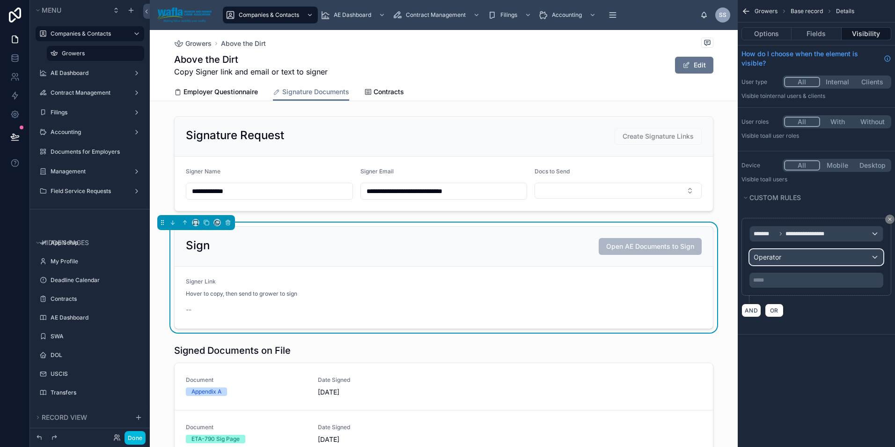
click at [778, 257] on span "Operator" at bounding box center [768, 257] width 28 height 8
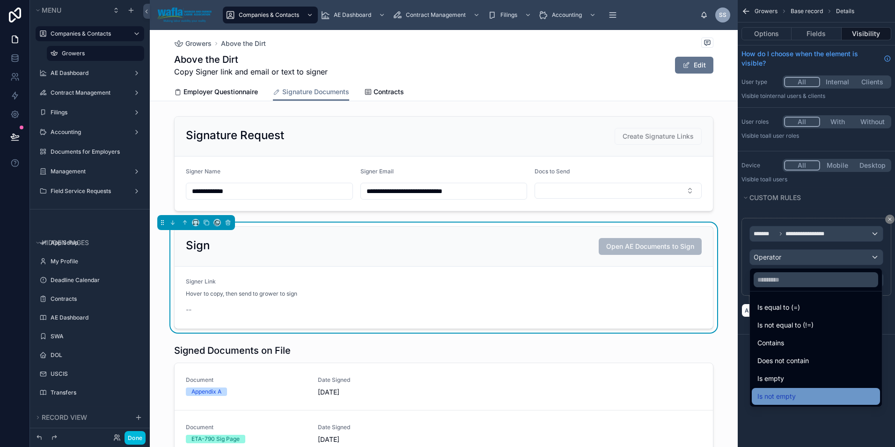
click at [778, 394] on span "Is not empty" at bounding box center [776, 395] width 38 height 11
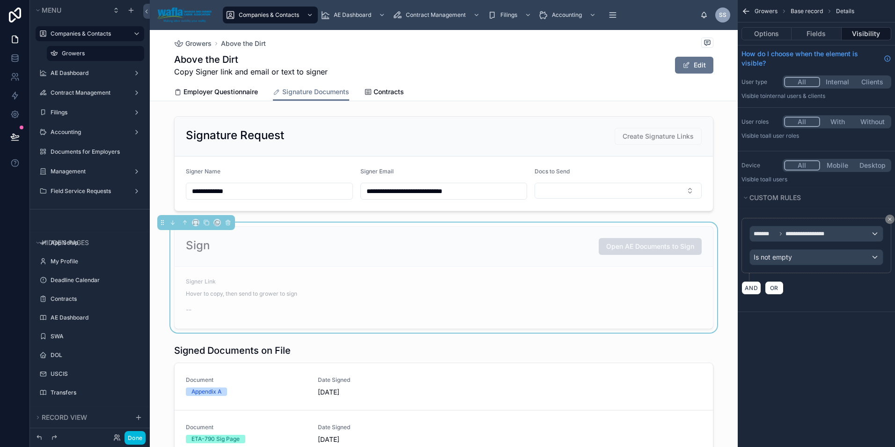
click at [781, 278] on div "**********" at bounding box center [816, 249] width 150 height 63
click at [779, 290] on span "OR" at bounding box center [774, 287] width 12 height 7
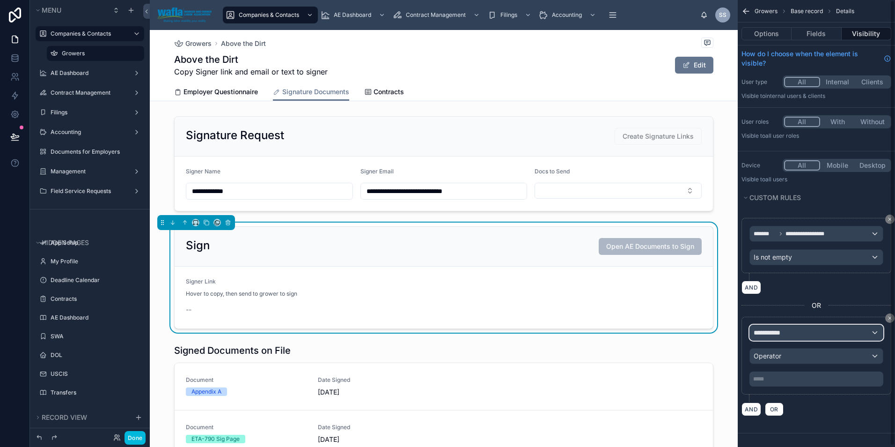
click at [777, 329] on span "**********" at bounding box center [771, 332] width 35 height 9
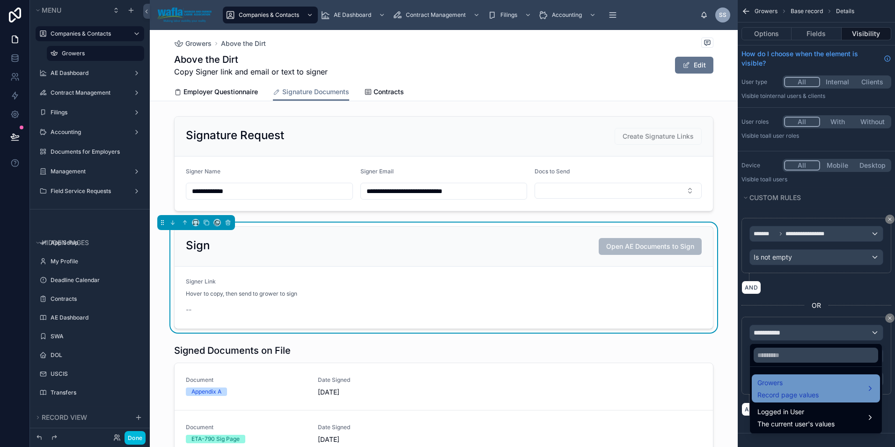
click at [777, 389] on div "Growers Record page values" at bounding box center [787, 388] width 61 height 22
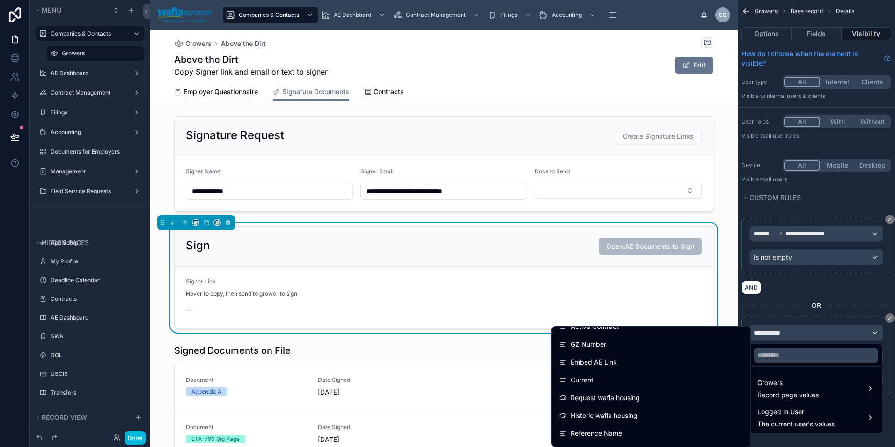
scroll to position [2464, 0]
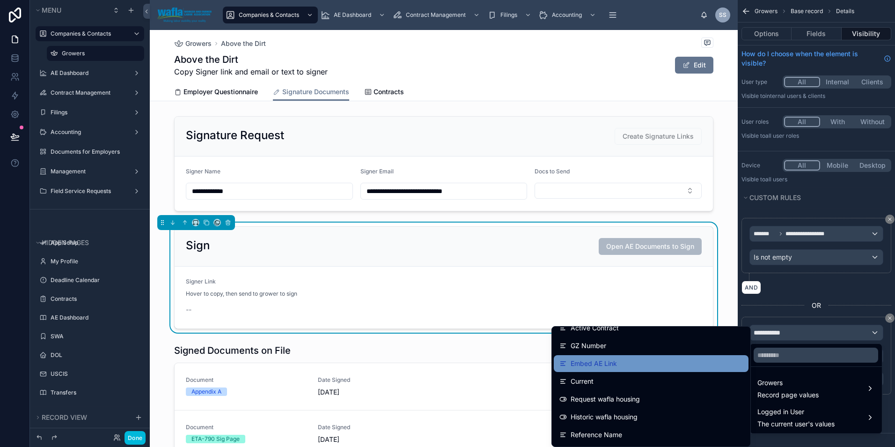
click at [590, 367] on span "Embed AE Link" at bounding box center [594, 363] width 46 height 11
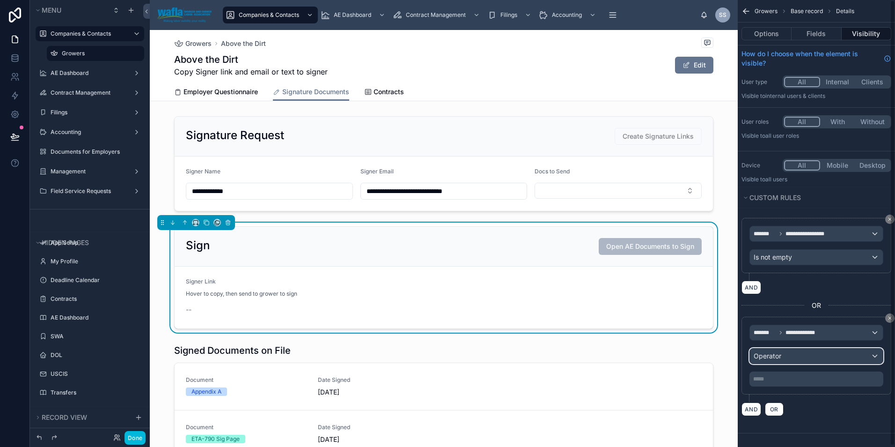
click at [804, 359] on div "Operator" at bounding box center [816, 355] width 133 height 15
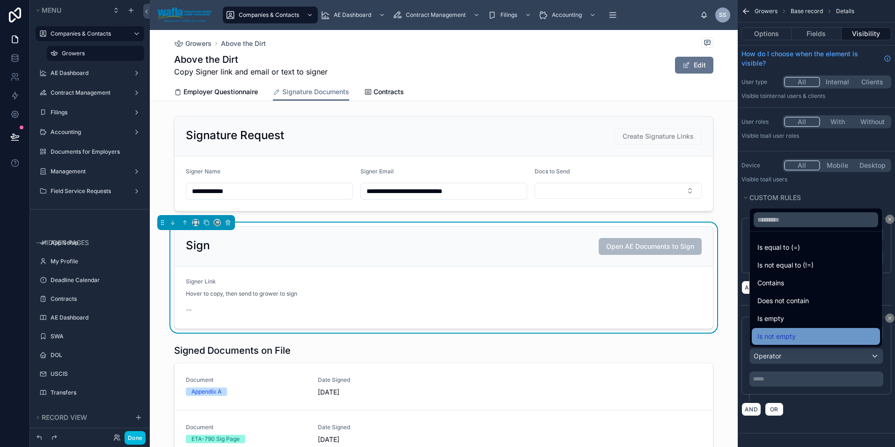
click at [785, 337] on span "Is not empty" at bounding box center [776, 335] width 38 height 11
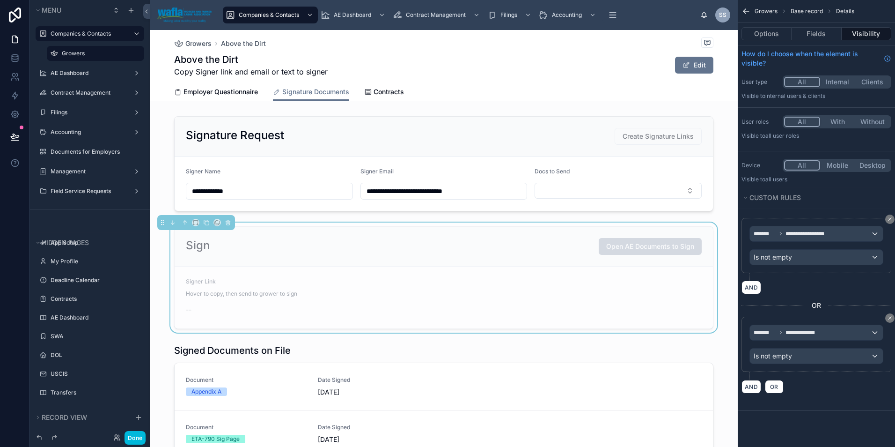
click at [760, 11] on span "Growers" at bounding box center [766, 10] width 23 height 7
click at [745, 12] on icon "scrollable content" at bounding box center [744, 12] width 2 height 2
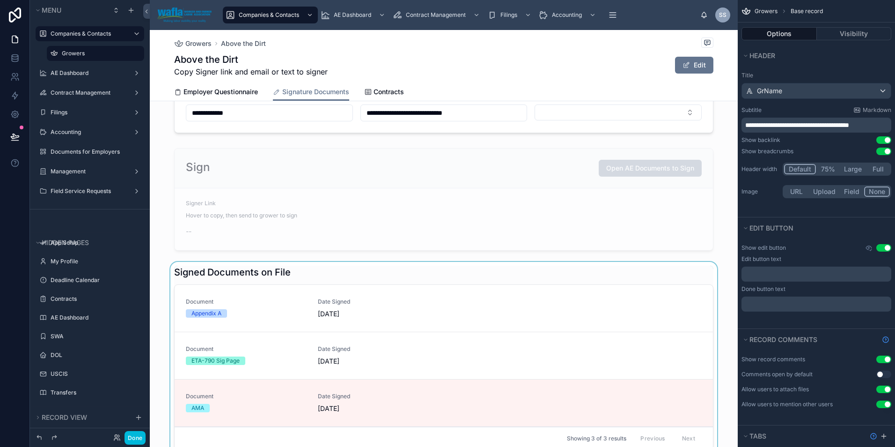
scroll to position [0, 0]
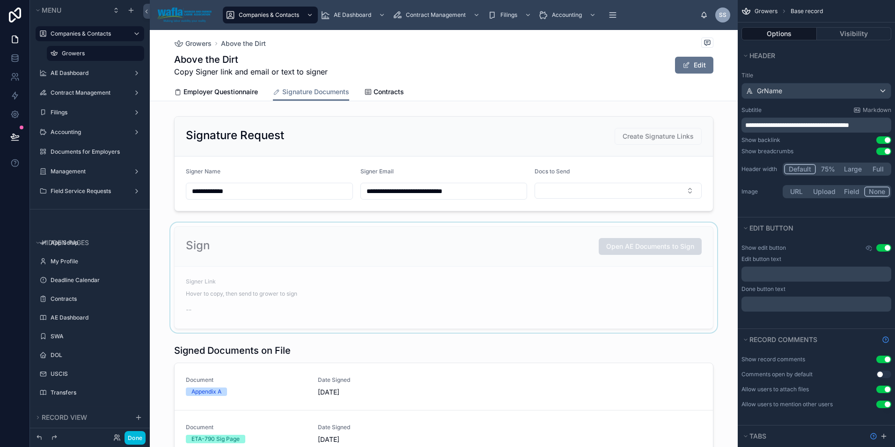
click at [394, 280] on div at bounding box center [444, 277] width 588 height 110
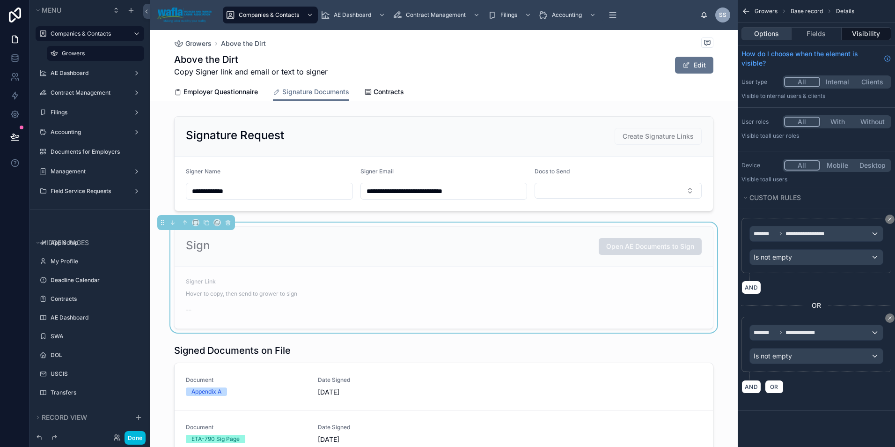
click at [774, 29] on button "Options" at bounding box center [766, 33] width 50 height 13
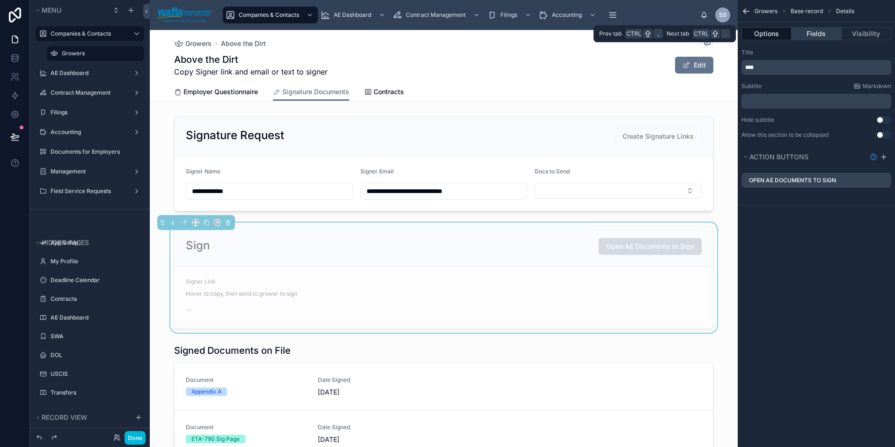
click at [810, 34] on button "Fields" at bounding box center [817, 33] width 50 height 13
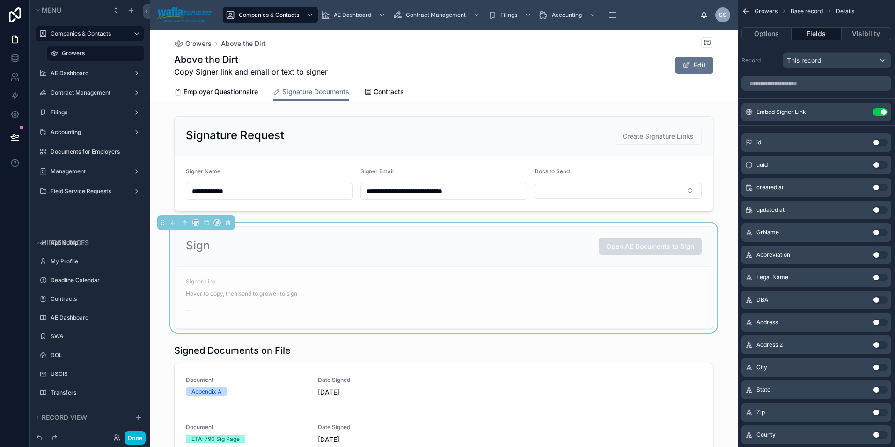
click at [0, 0] on icon "scrollable content" at bounding box center [0, 0] width 0 height 0
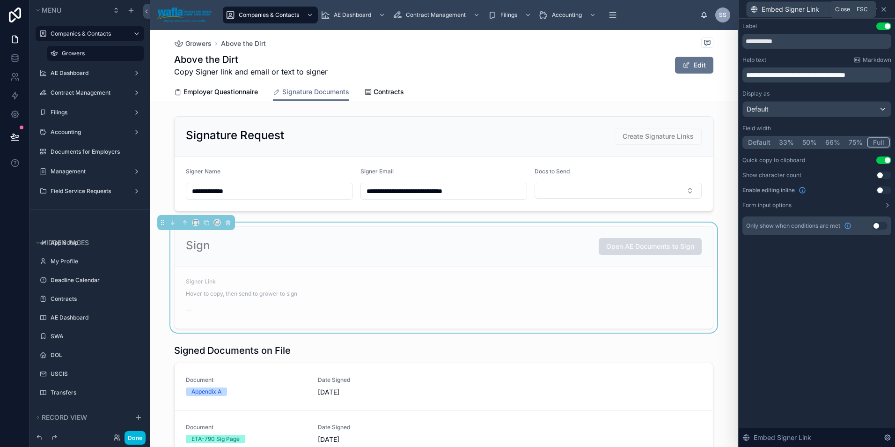
click at [886, 8] on icon at bounding box center [883, 9] width 7 height 7
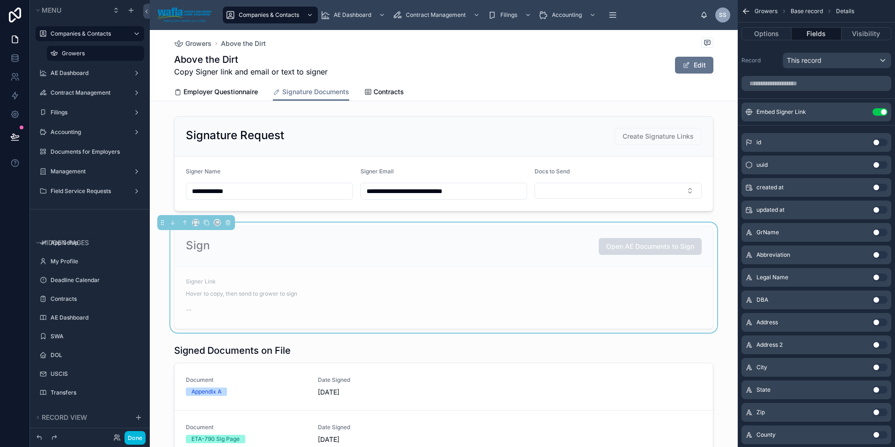
click at [745, 10] on icon "scrollable content" at bounding box center [745, 11] width 9 height 9
